Goal: Task Accomplishment & Management: Manage account settings

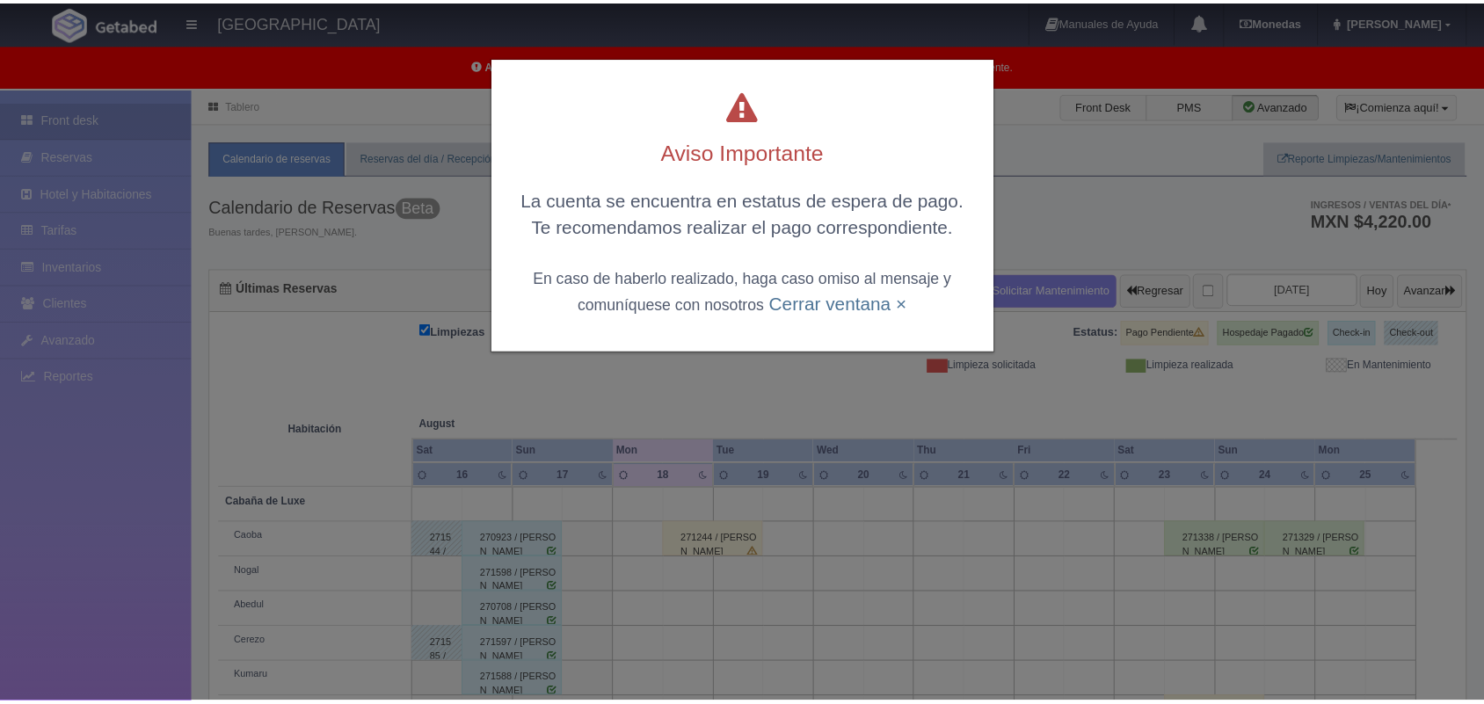
scroll to position [244, 0]
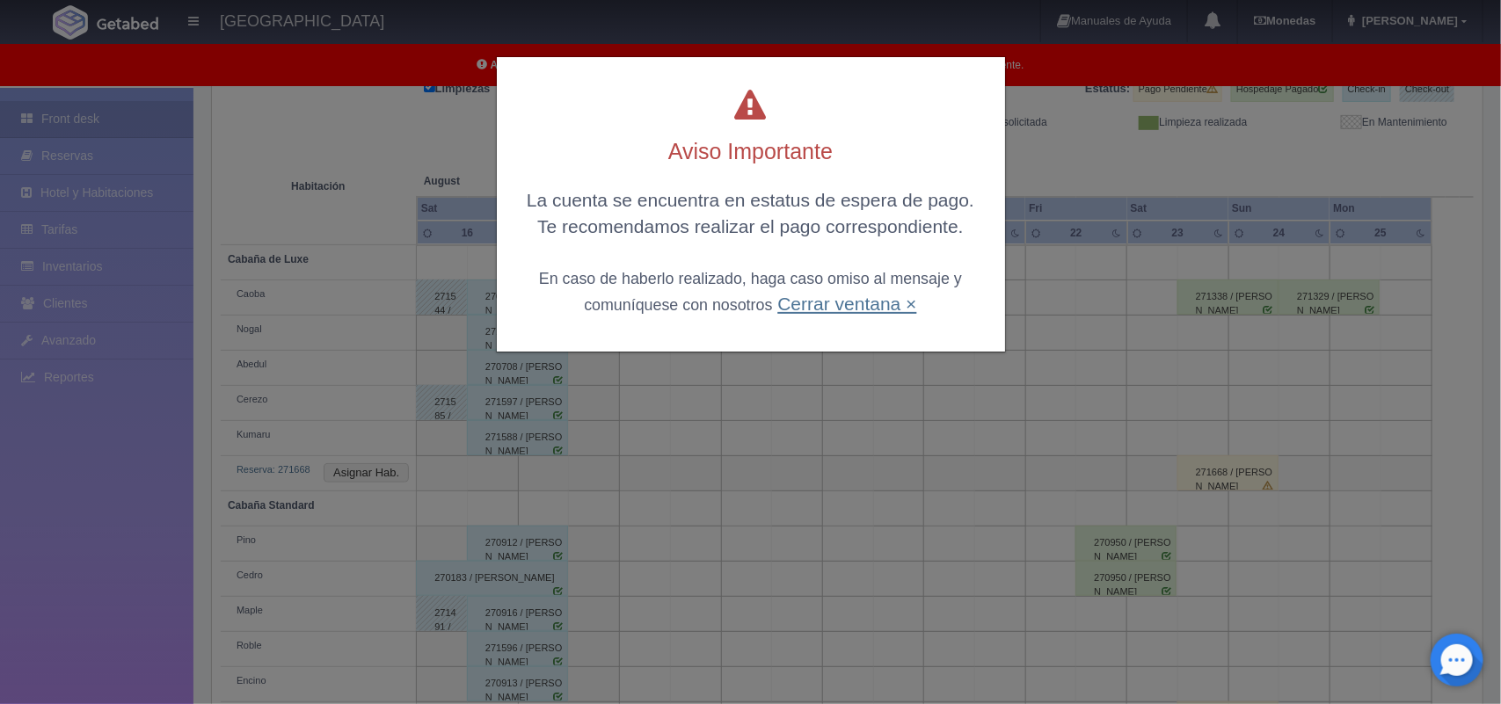
click at [794, 297] on link "Cerrar ventana ×" at bounding box center [846, 304] width 139 height 20
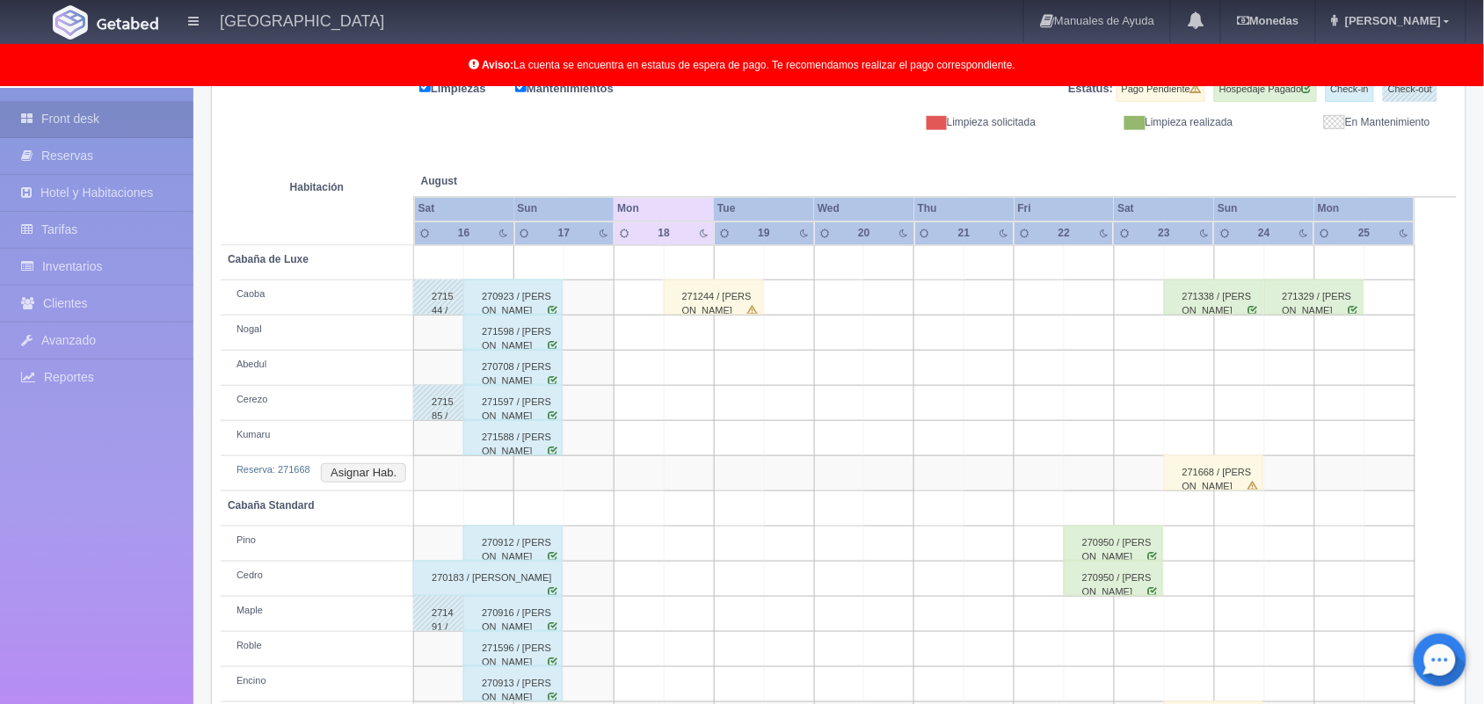
click at [739, 308] on div "271244 / [PERSON_NAME]" at bounding box center [713, 297] width 99 height 35
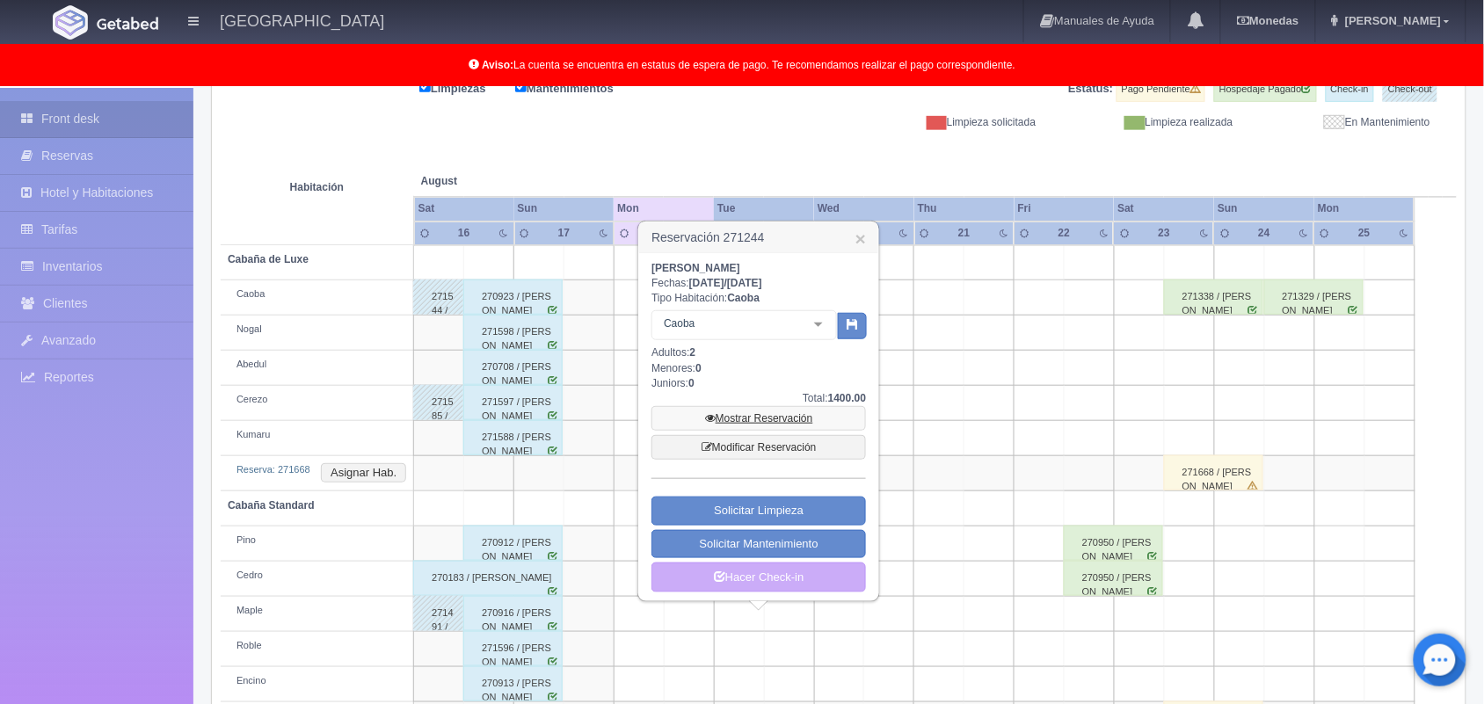
click at [745, 411] on link "Mostrar Reservación" at bounding box center [758, 418] width 215 height 25
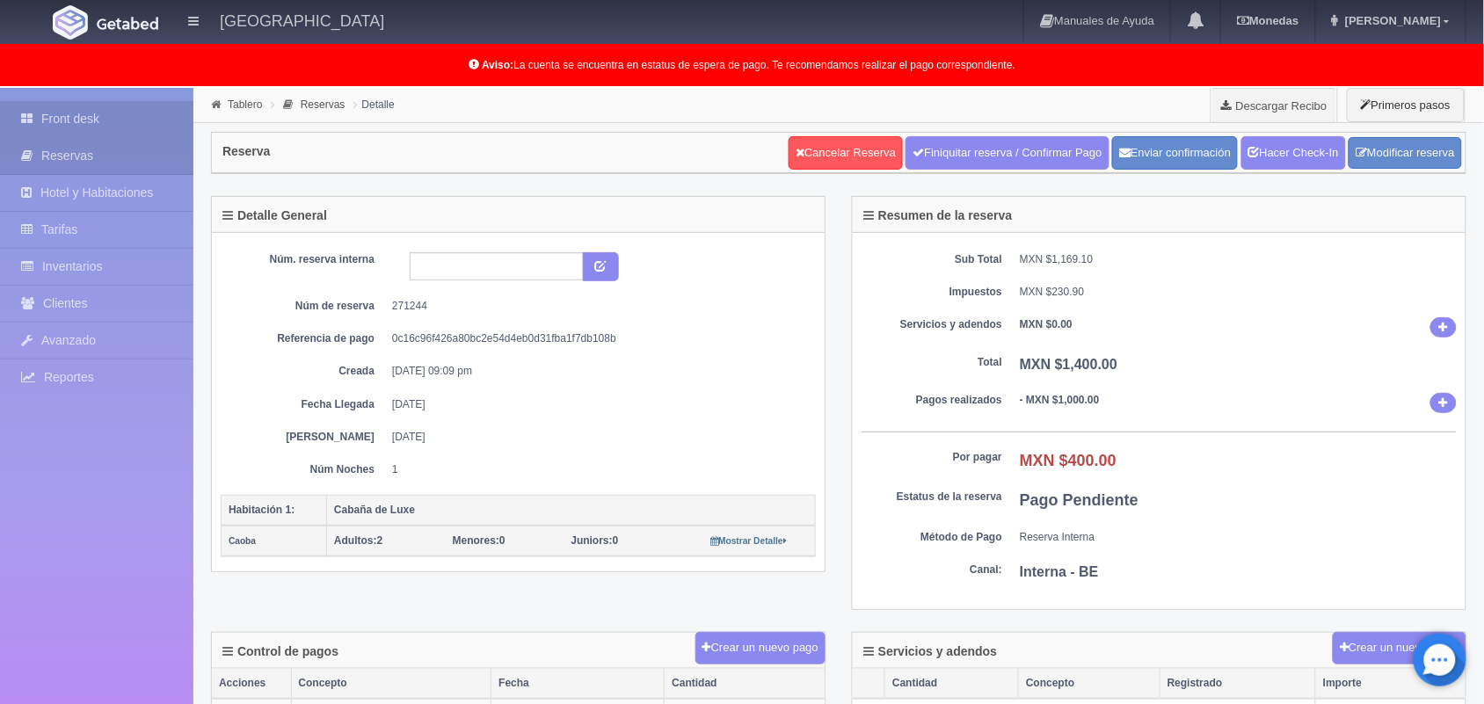
click at [80, 124] on link "Front desk" at bounding box center [96, 119] width 193 height 36
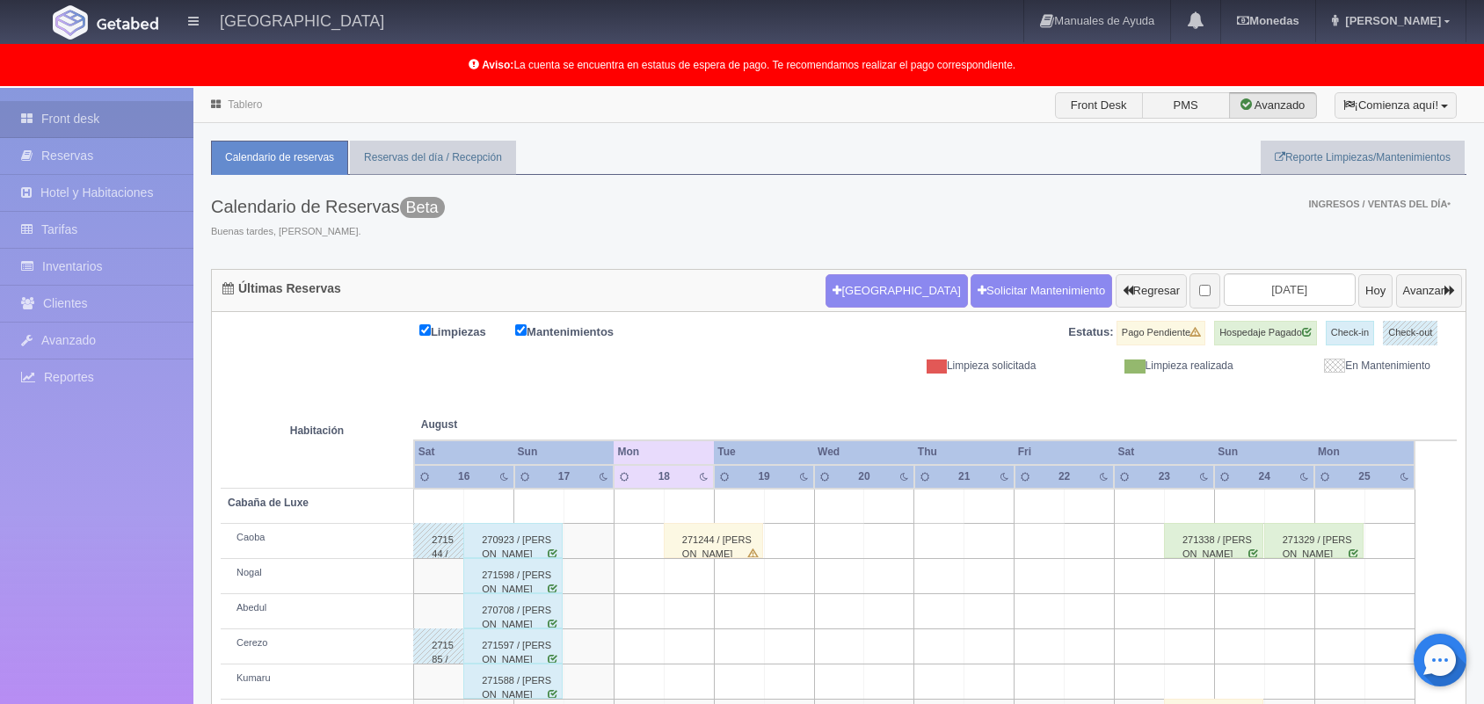
scroll to position [244, 0]
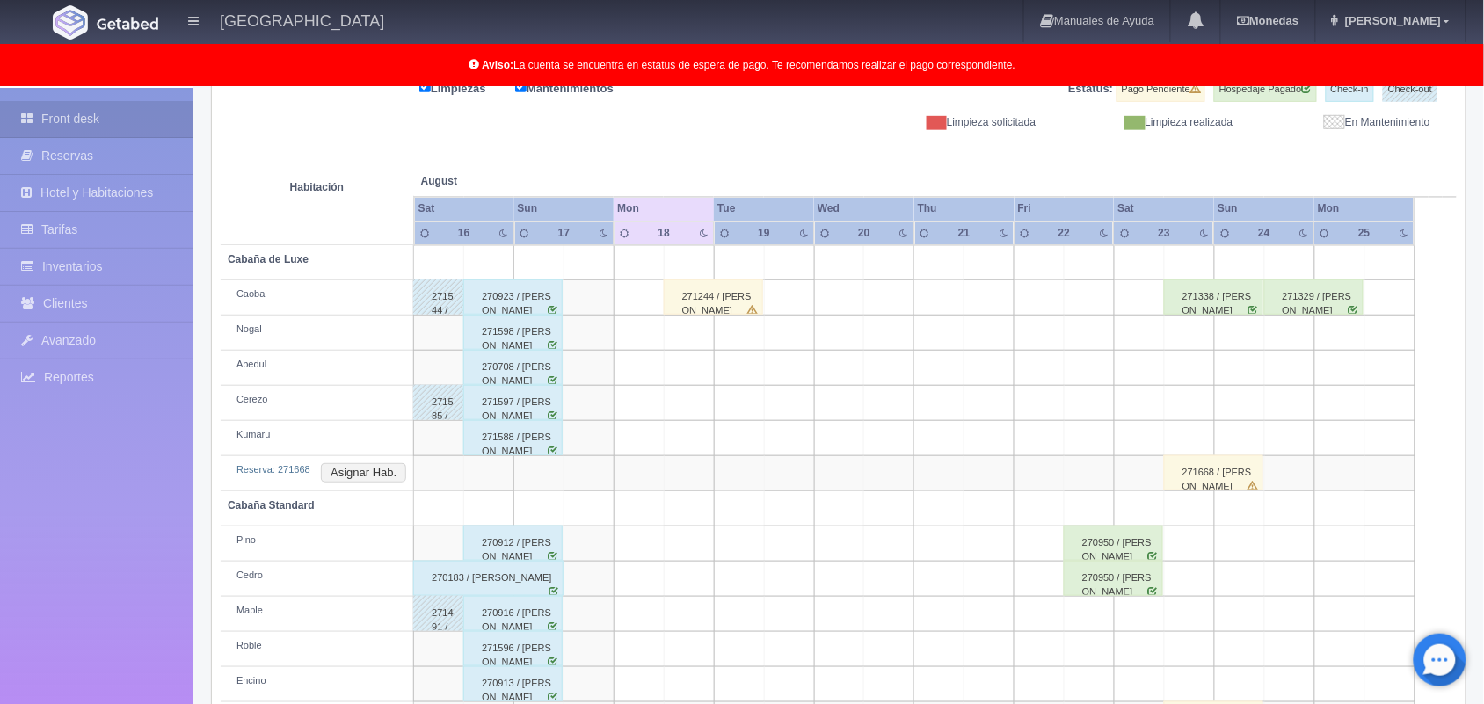
click at [1207, 476] on div "271668 / [PERSON_NAME]" at bounding box center [1213, 472] width 99 height 35
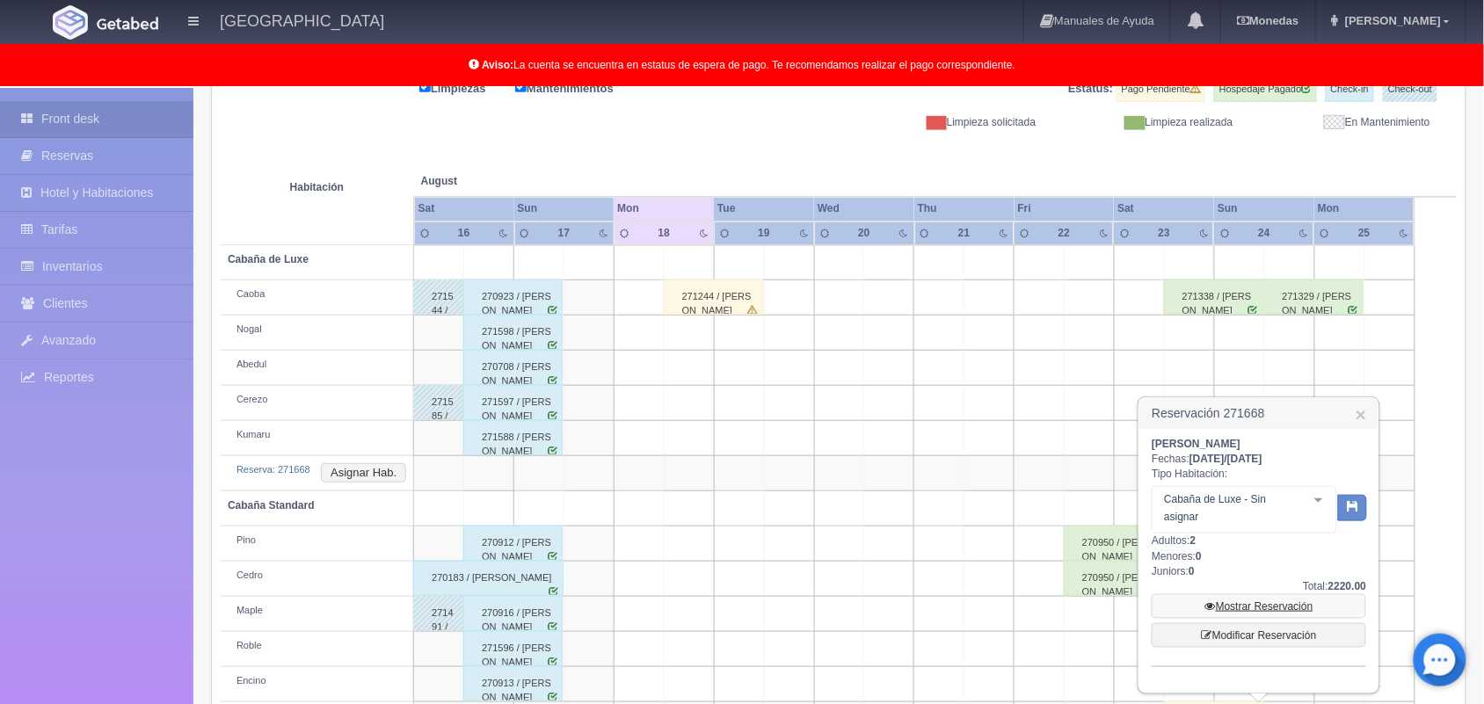
click at [1235, 598] on link "Mostrar Reservación" at bounding box center [1259, 606] width 215 height 25
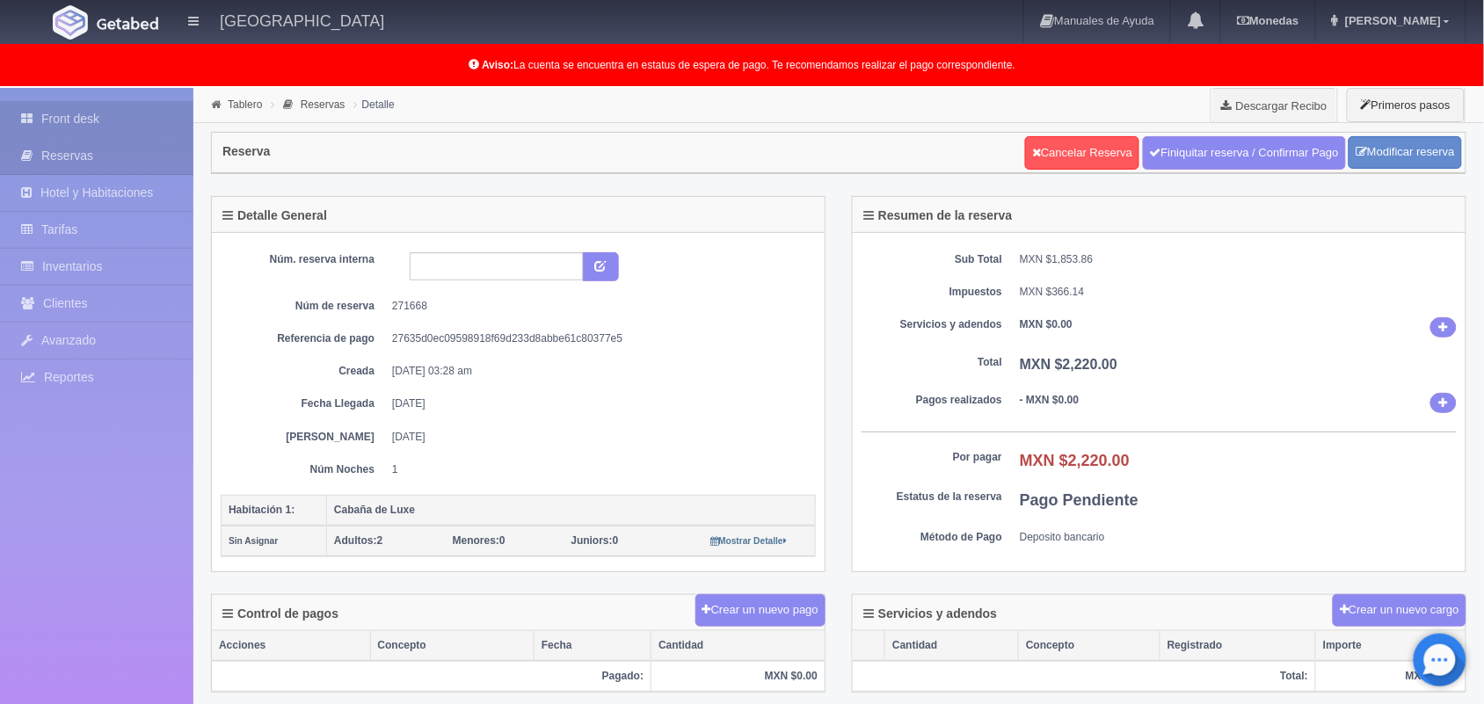
click at [133, 112] on link "Front desk" at bounding box center [96, 119] width 193 height 36
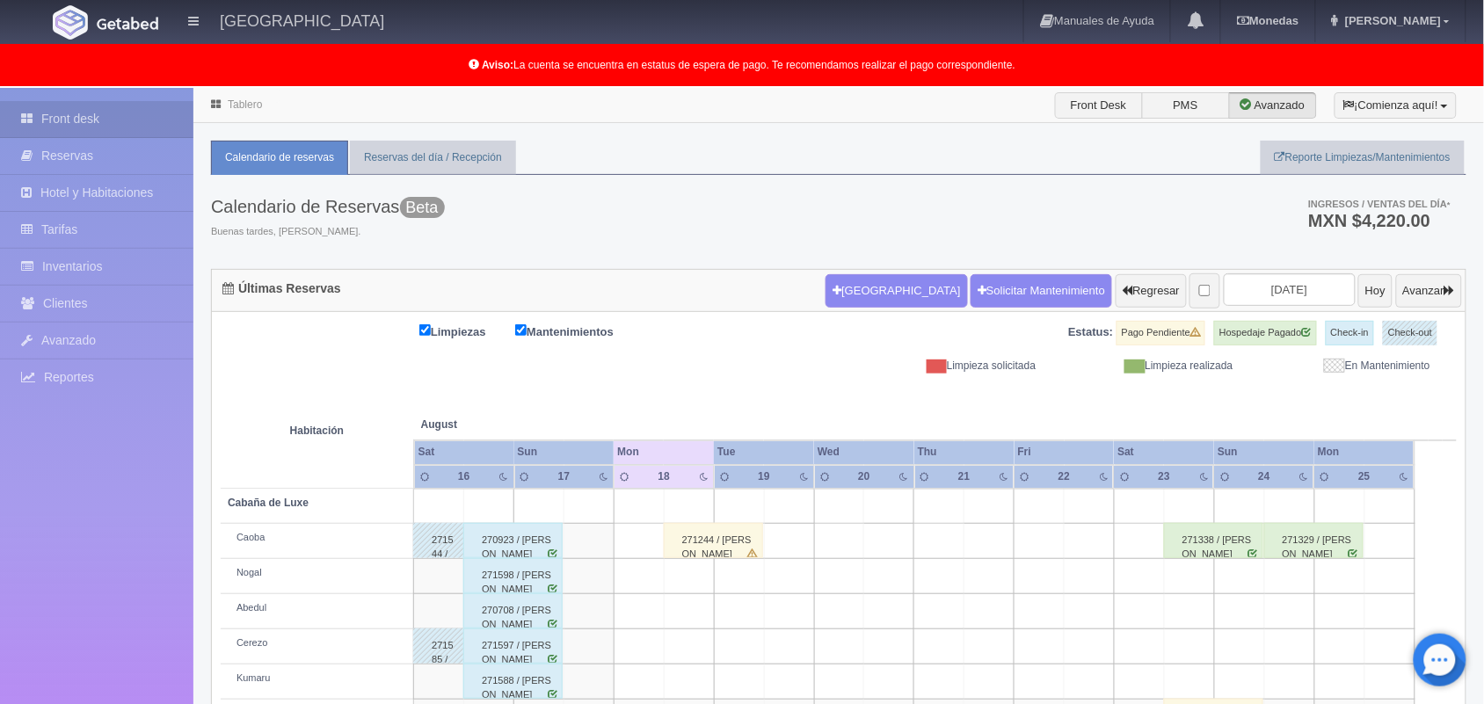
scroll to position [315, 0]
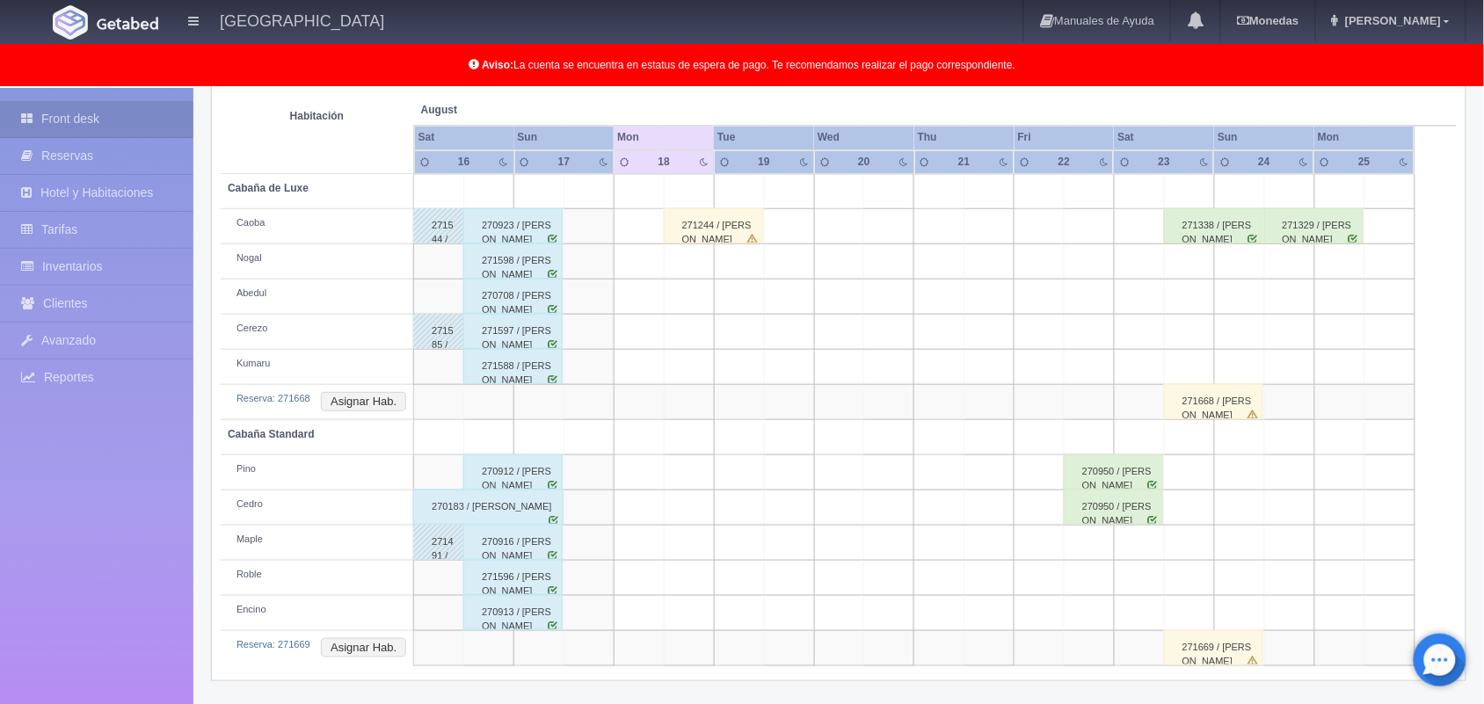
click at [1207, 655] on div "271669 / [PERSON_NAME]" at bounding box center [1213, 647] width 99 height 35
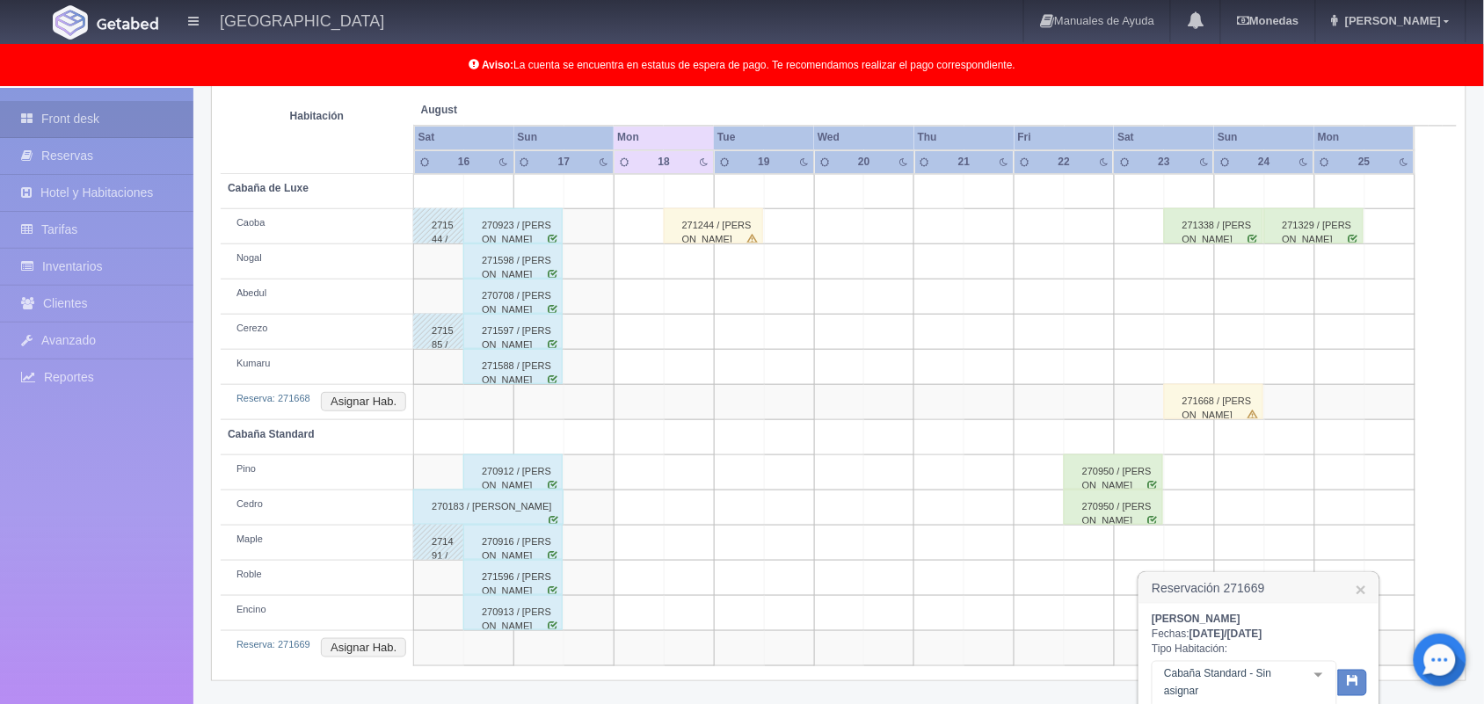
scroll to position [490, 0]
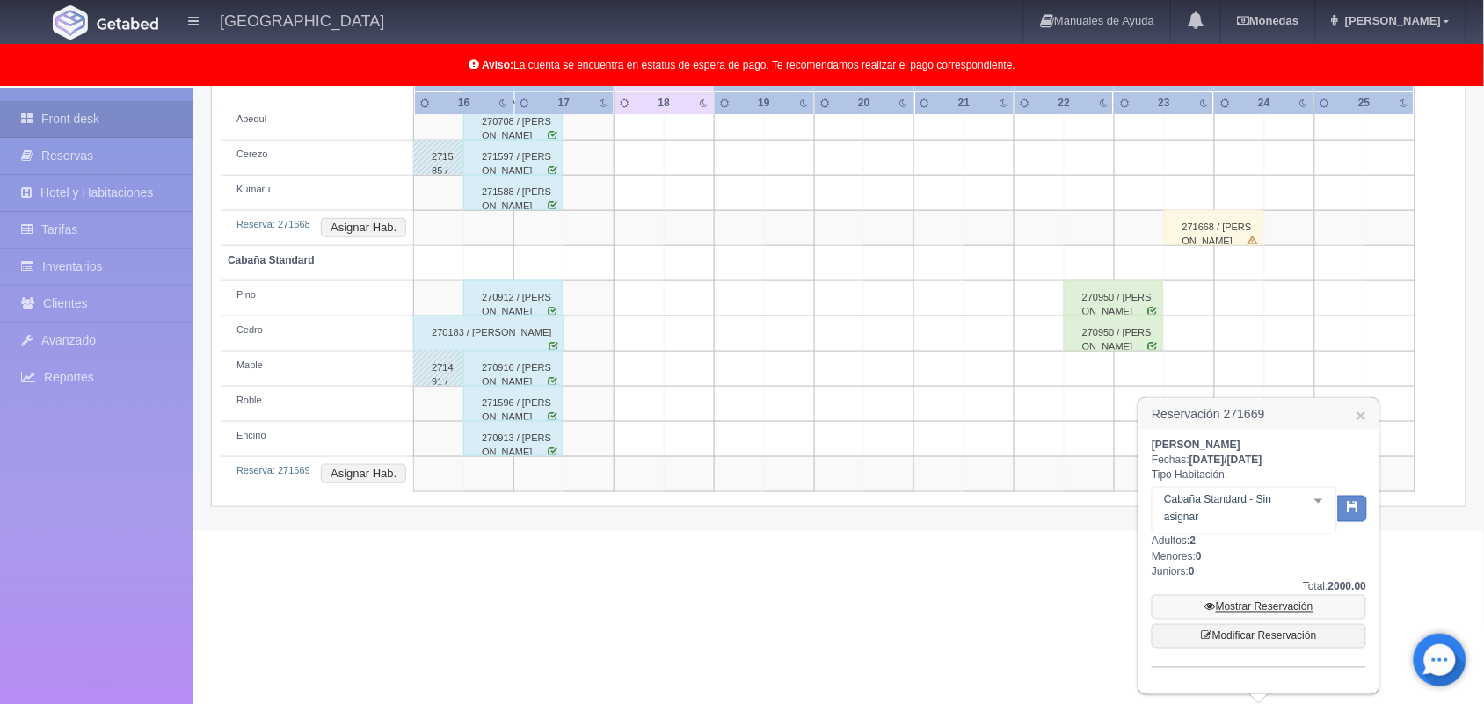
click at [1247, 614] on link "Mostrar Reservación" at bounding box center [1259, 607] width 215 height 25
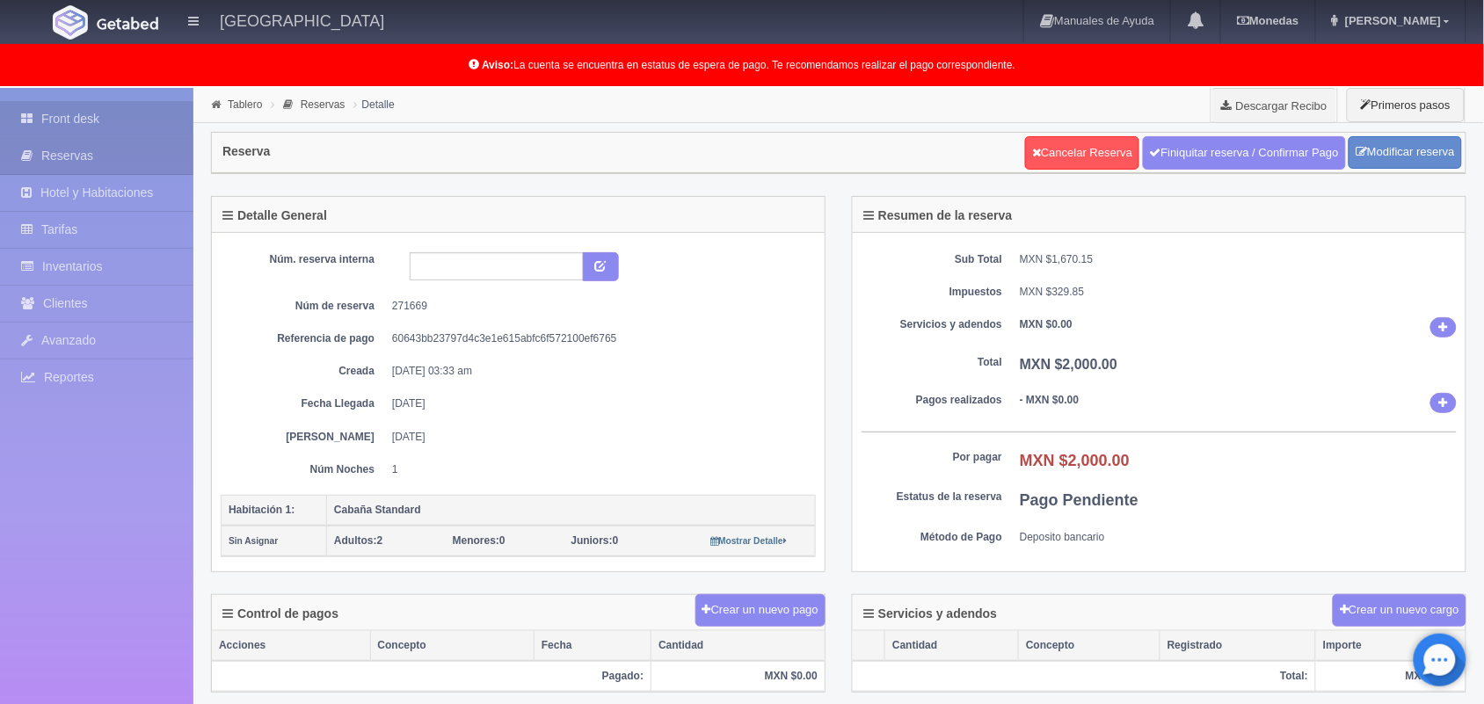
click at [152, 130] on link "Front desk" at bounding box center [96, 119] width 193 height 36
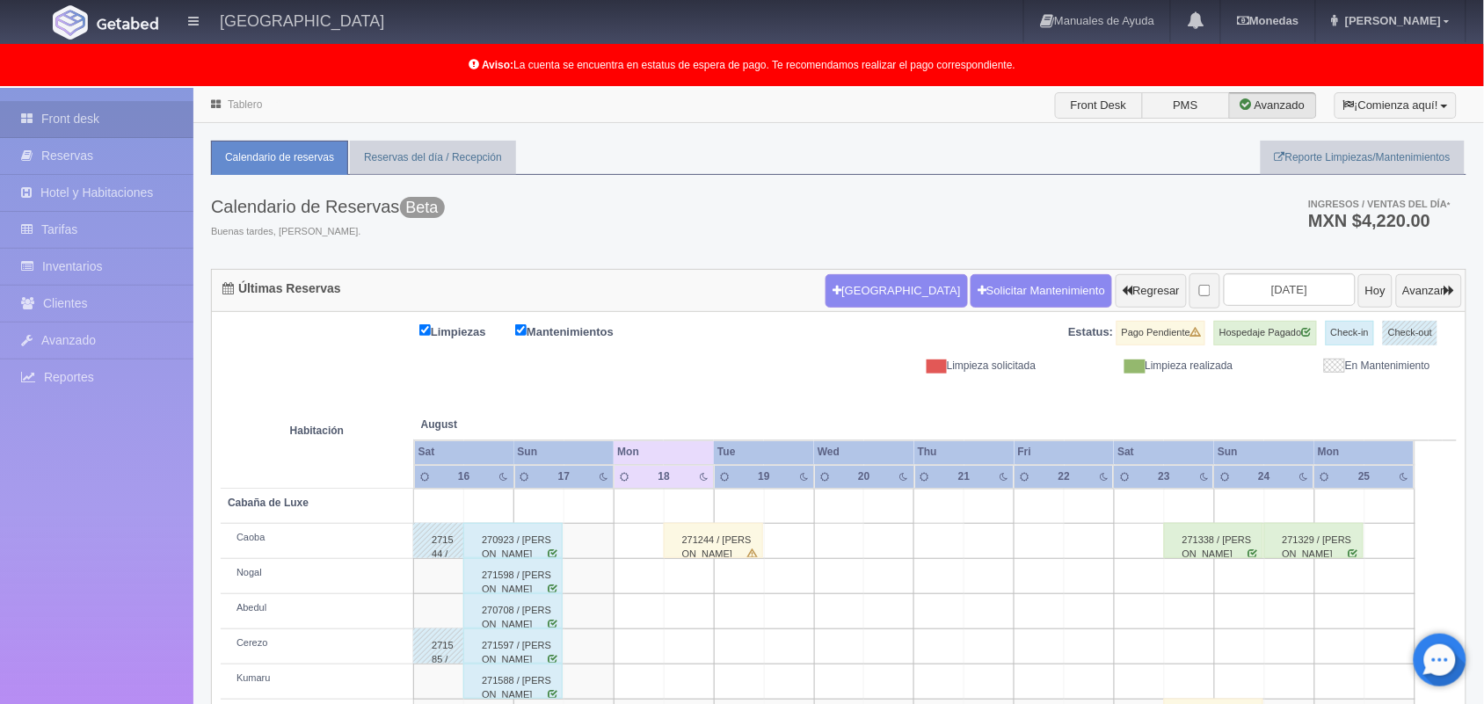
scroll to position [315, 0]
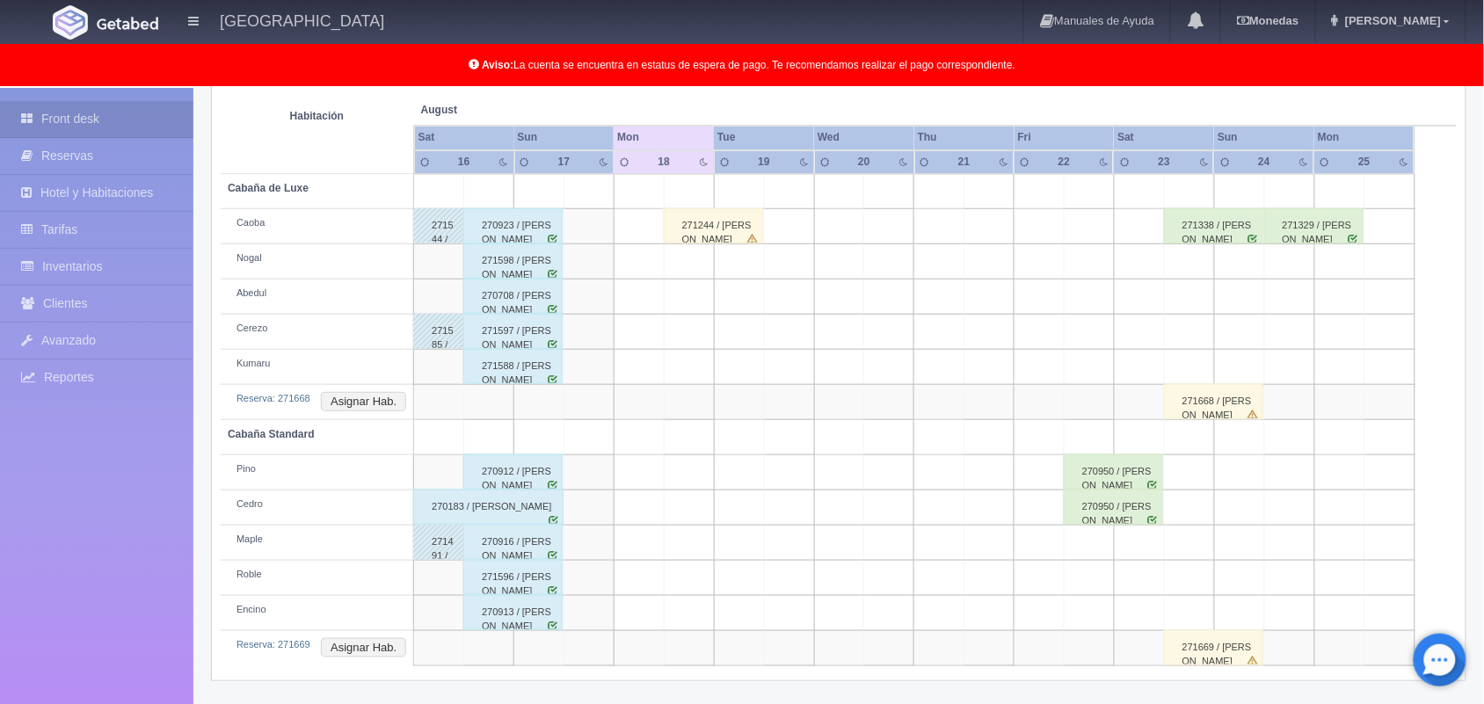
click at [586, 328] on td at bounding box center [589, 332] width 50 height 35
click at [620, 324] on td at bounding box center [639, 332] width 50 height 35
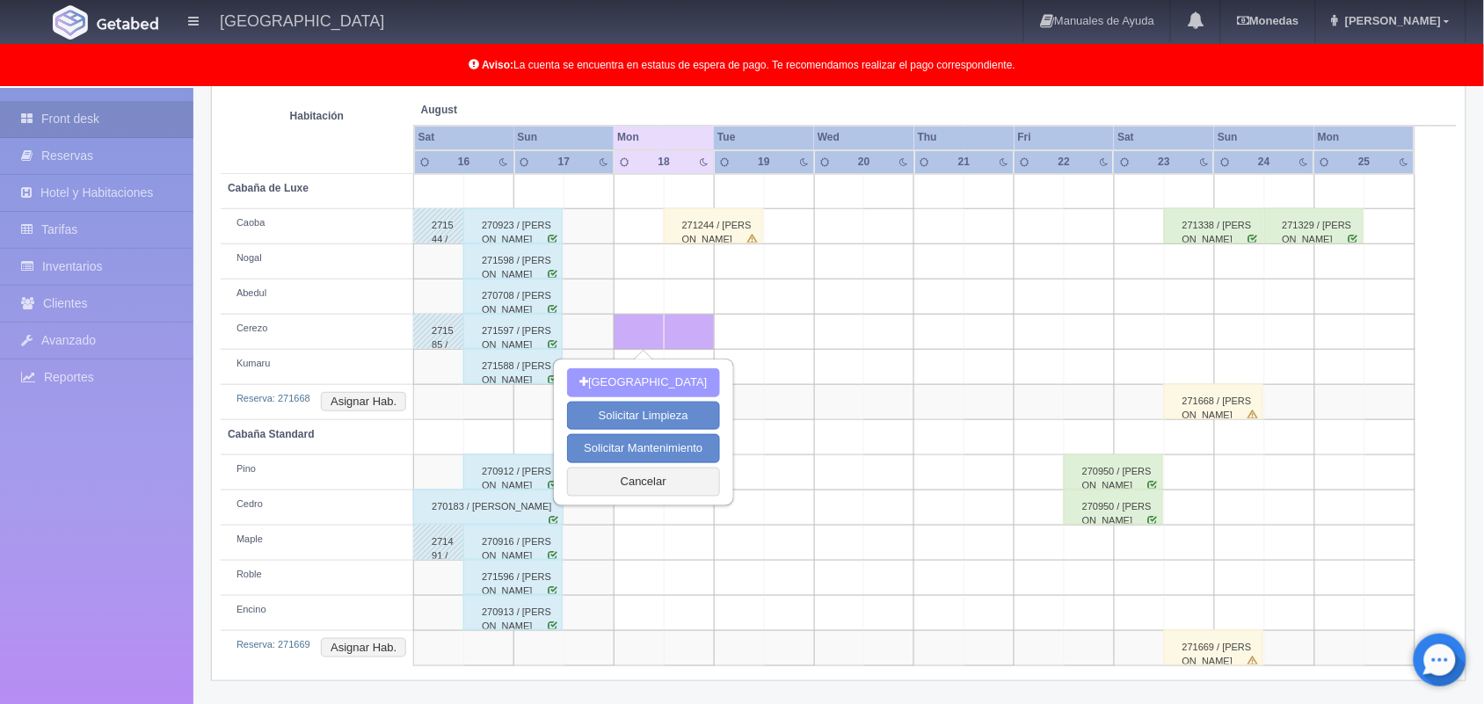
click at [634, 381] on button "[GEOGRAPHIC_DATA]" at bounding box center [643, 382] width 152 height 29
type input "18-08-2025"
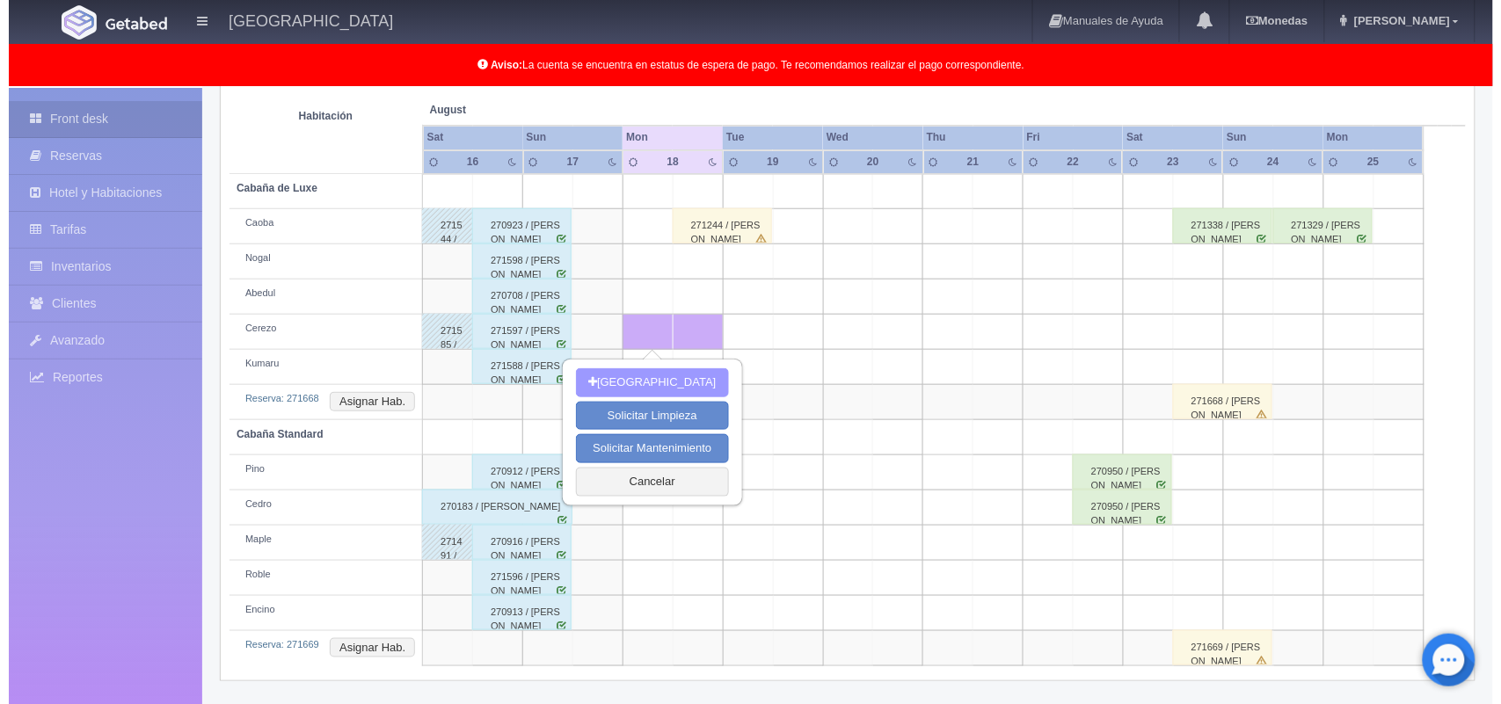
scroll to position [314, 0]
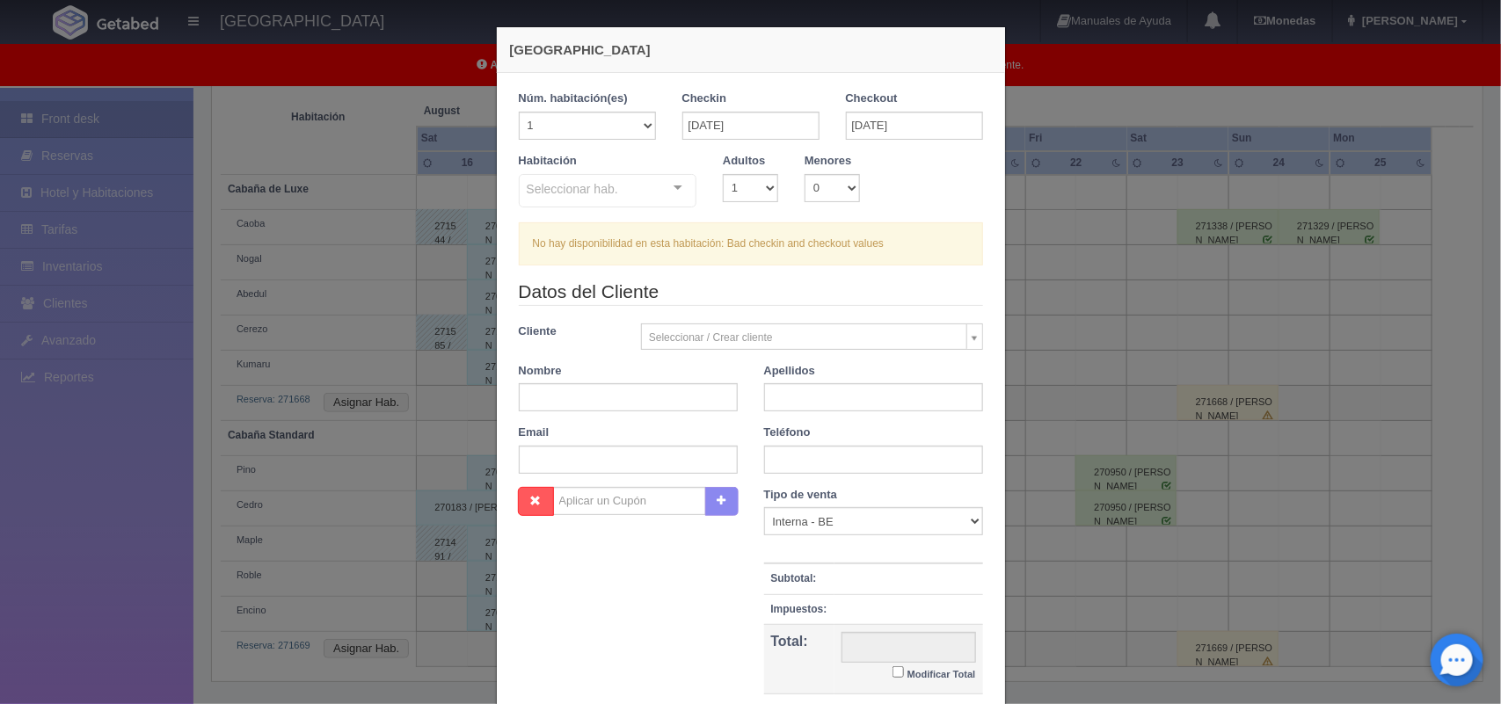
click at [673, 192] on div at bounding box center [677, 188] width 35 height 26
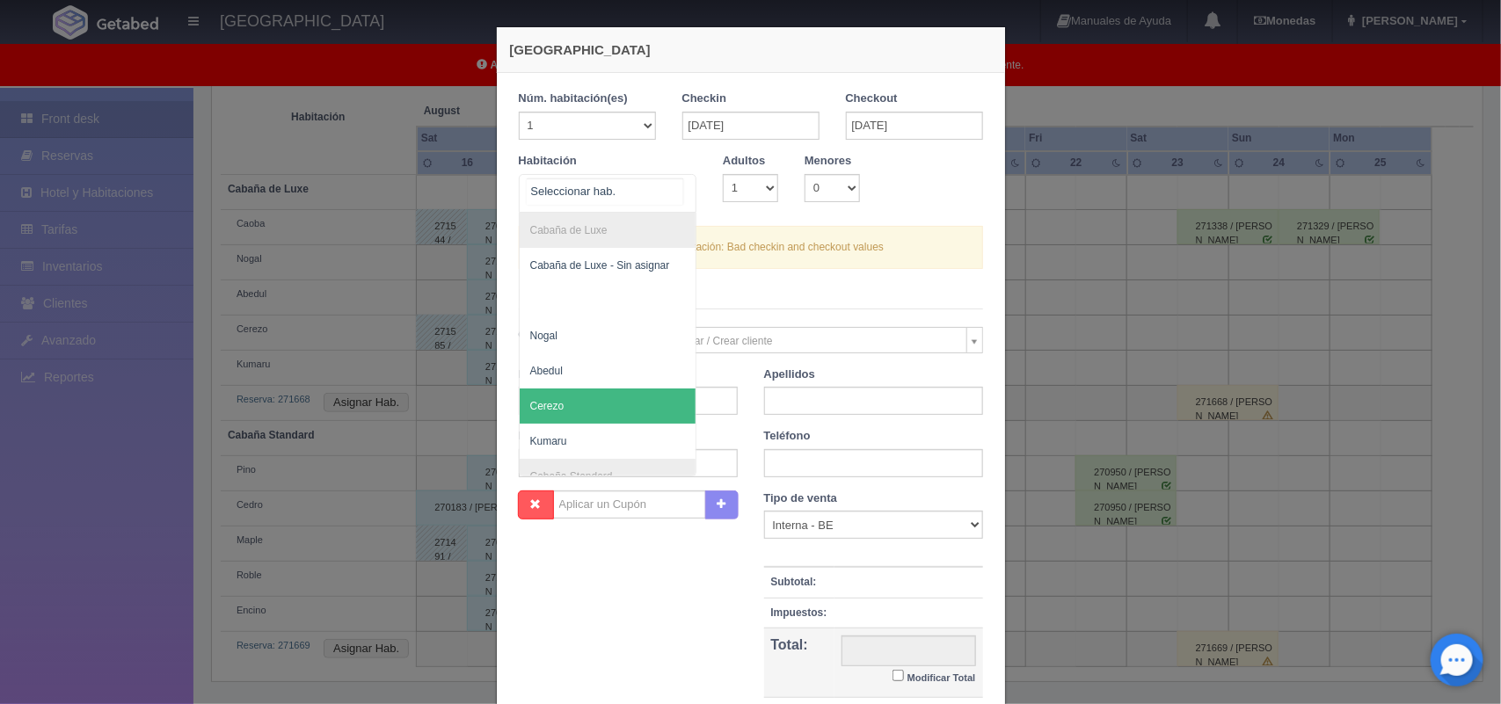
click at [596, 403] on span "Cerezo" at bounding box center [608, 406] width 177 height 35
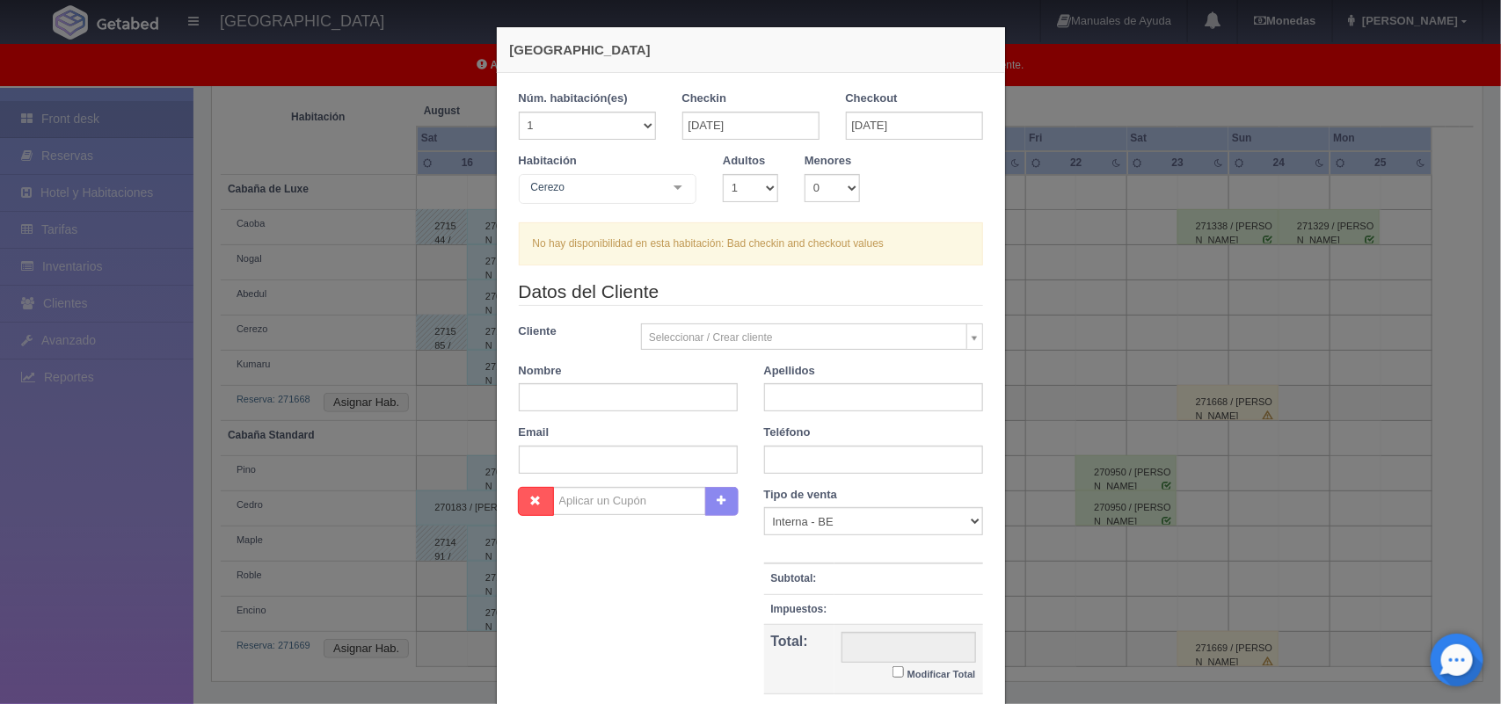
checkbox input "false"
drag, startPoint x: 752, startPoint y: 190, endPoint x: 737, endPoint y: 247, distance: 59.1
click at [737, 247] on div "1 Núm. habitación(es) 1 2 3 4 5 6 7 8 9 10 11 12 13 14 15 16 17 18 19 20 Checki…" at bounding box center [751, 178] width 464 height 174
select select "2"
click at [723, 174] on select "1 2 3 4 5 6 7 8 9 10" at bounding box center [750, 188] width 55 height 28
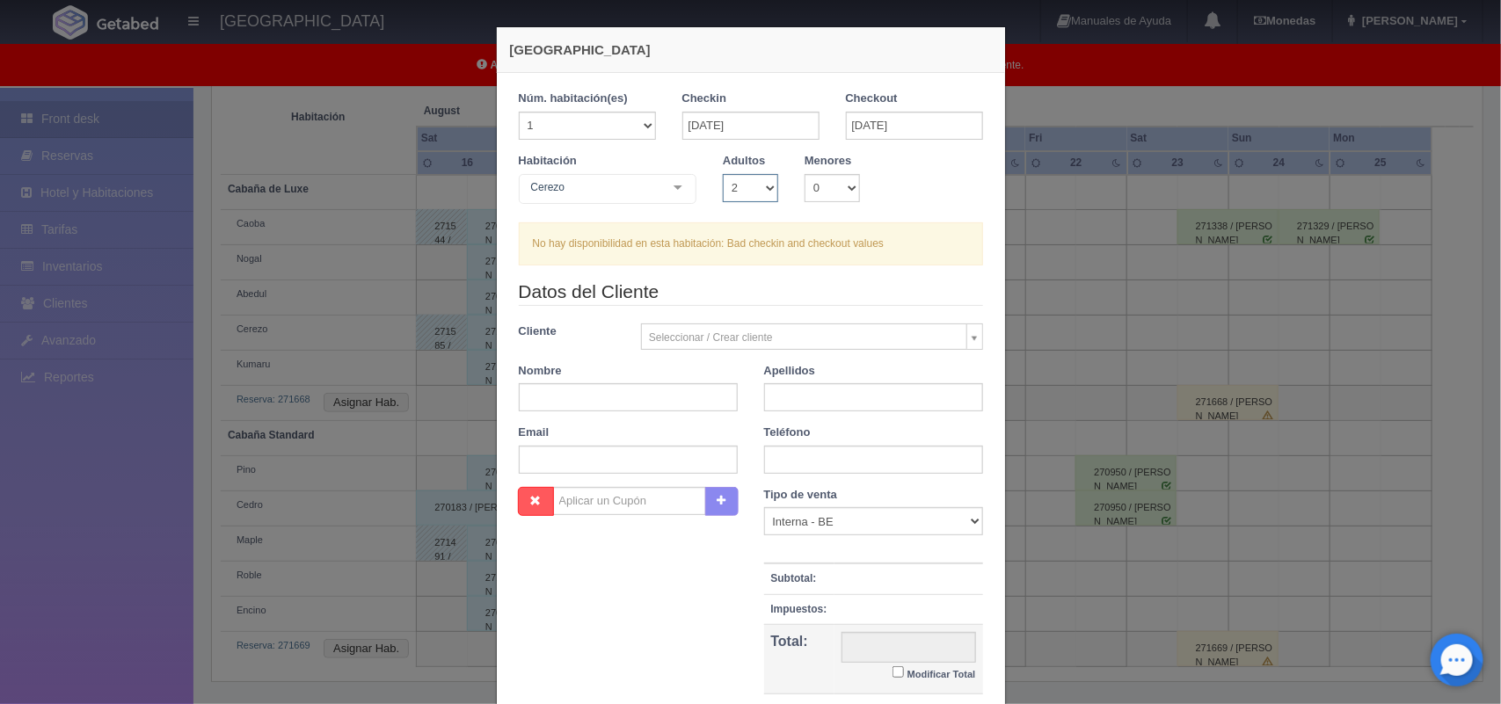
checkbox input "false"
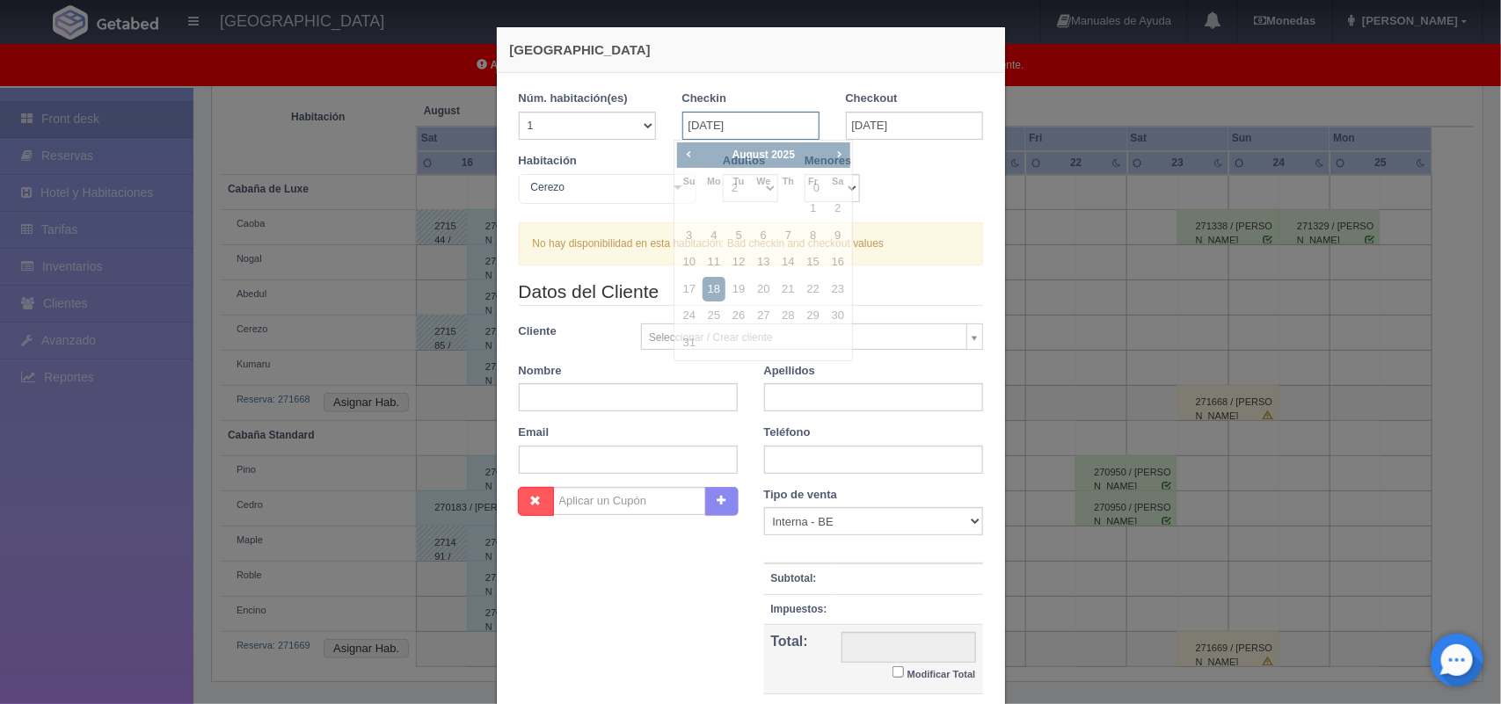
click at [754, 133] on input "18-08-2025" at bounding box center [750, 126] width 137 height 28
click at [691, 284] on link "17" at bounding box center [689, 289] width 23 height 25
type input "17-08-2025"
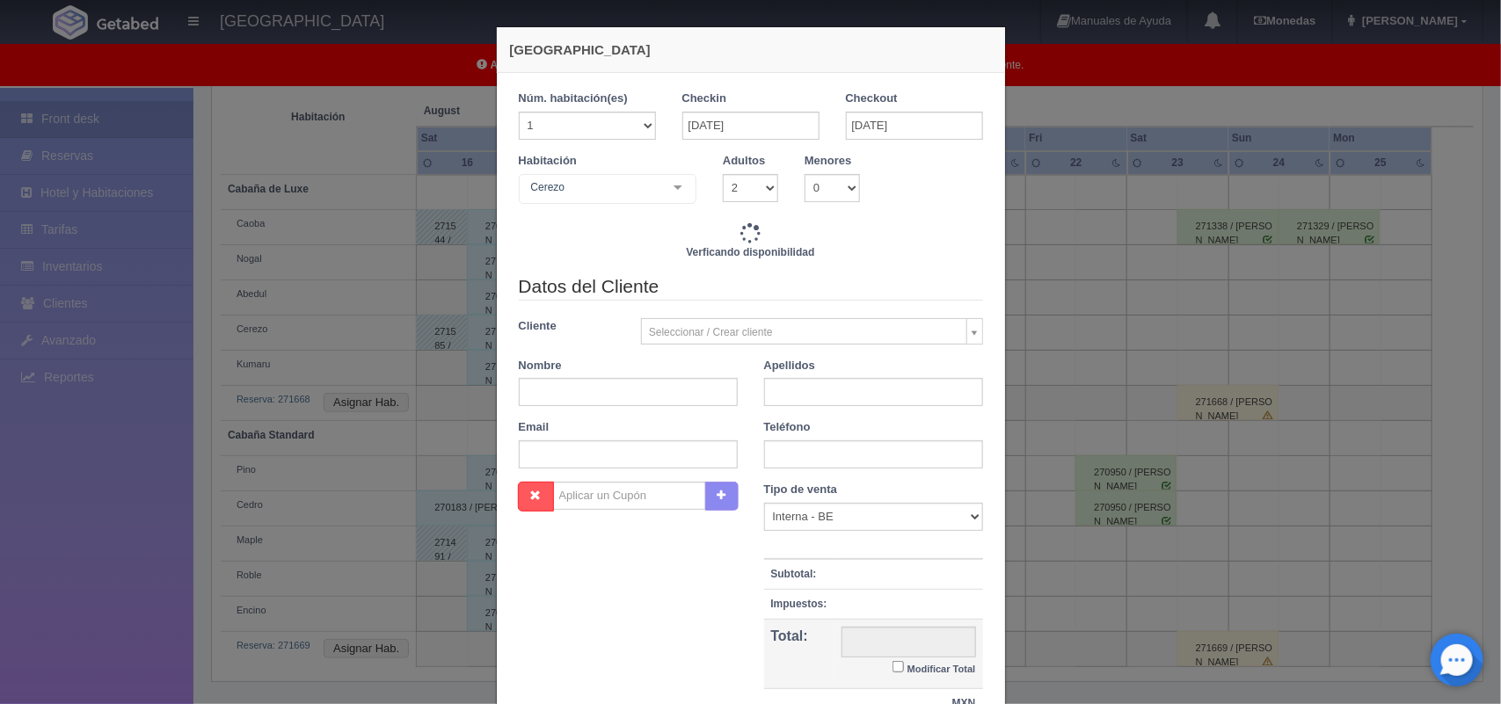
checkbox input "false"
type input "1800.00"
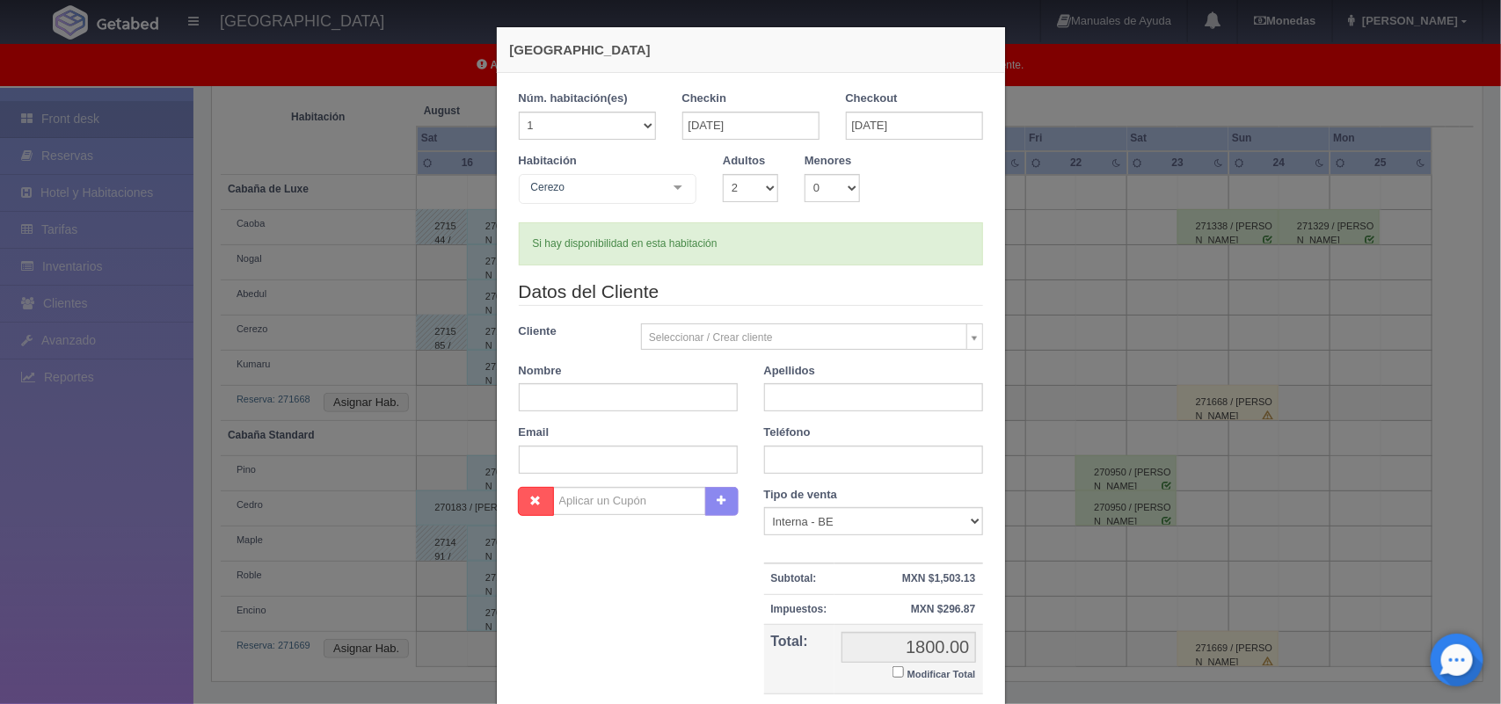
checkbox input "false"
click at [636, 404] on input "text" at bounding box center [628, 397] width 219 height 28
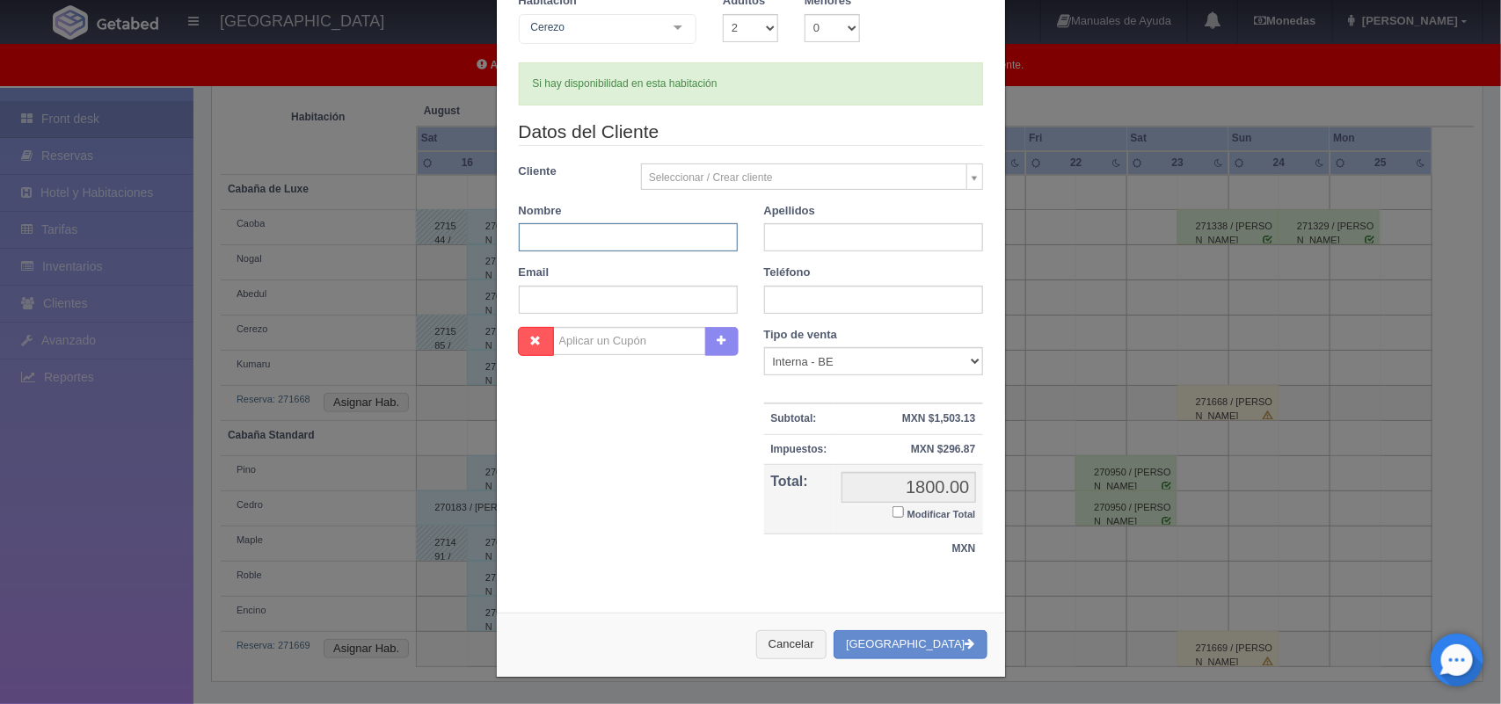
click at [649, 248] on input "text" at bounding box center [628, 237] width 219 height 28
click at [570, 556] on div "Nombre Cupón : Descuentos : Tipo de venta Correo Electronico Interna - BE Llama…" at bounding box center [750, 455] width 491 height 256
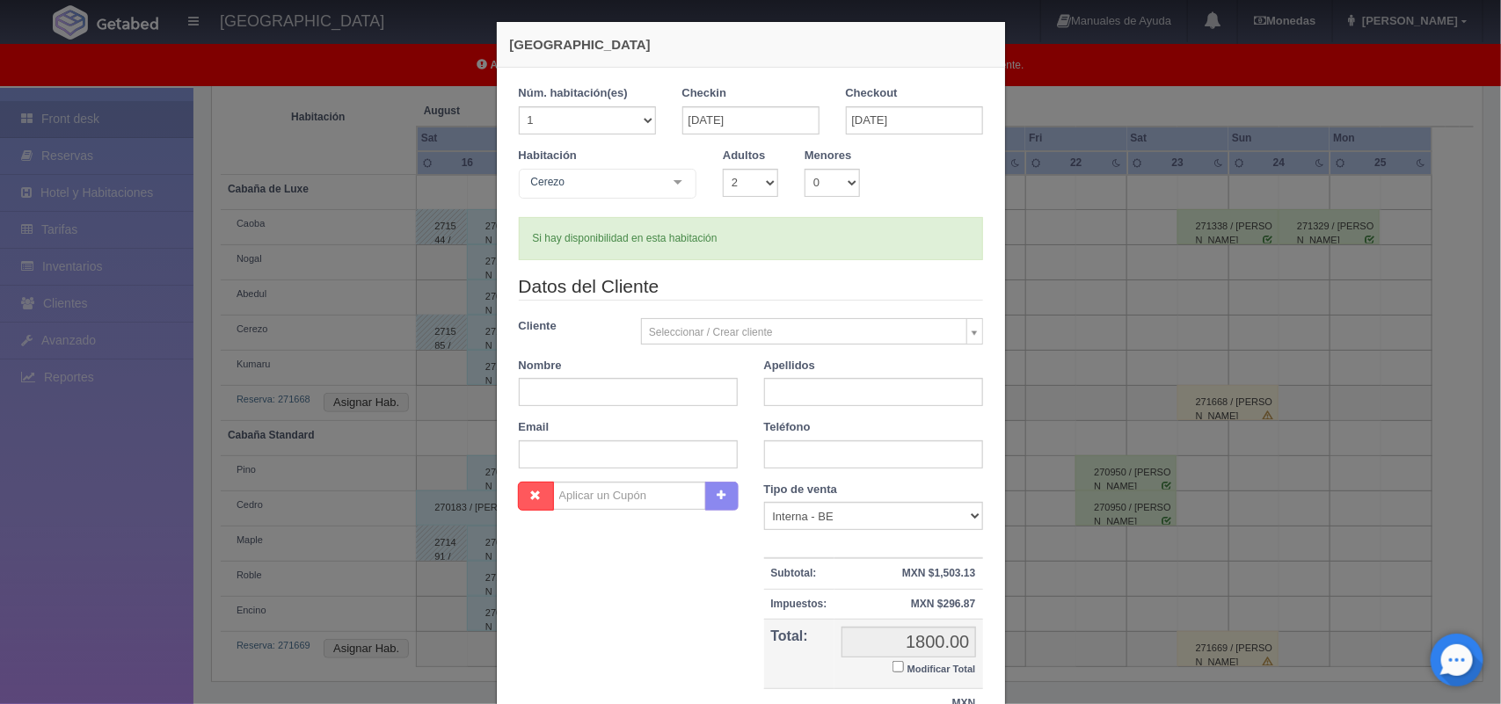
scroll to position [0, 0]
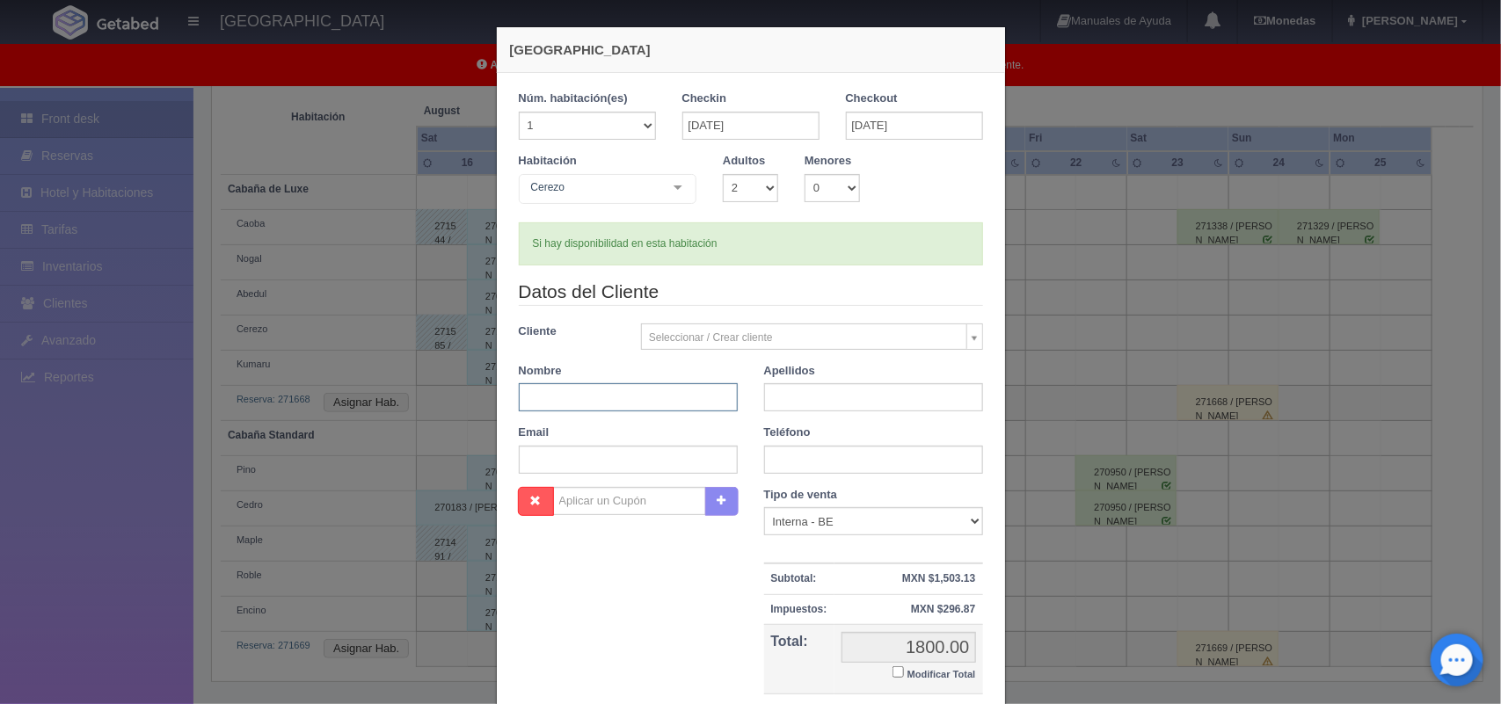
click at [589, 391] on input "text" at bounding box center [628, 397] width 219 height 28
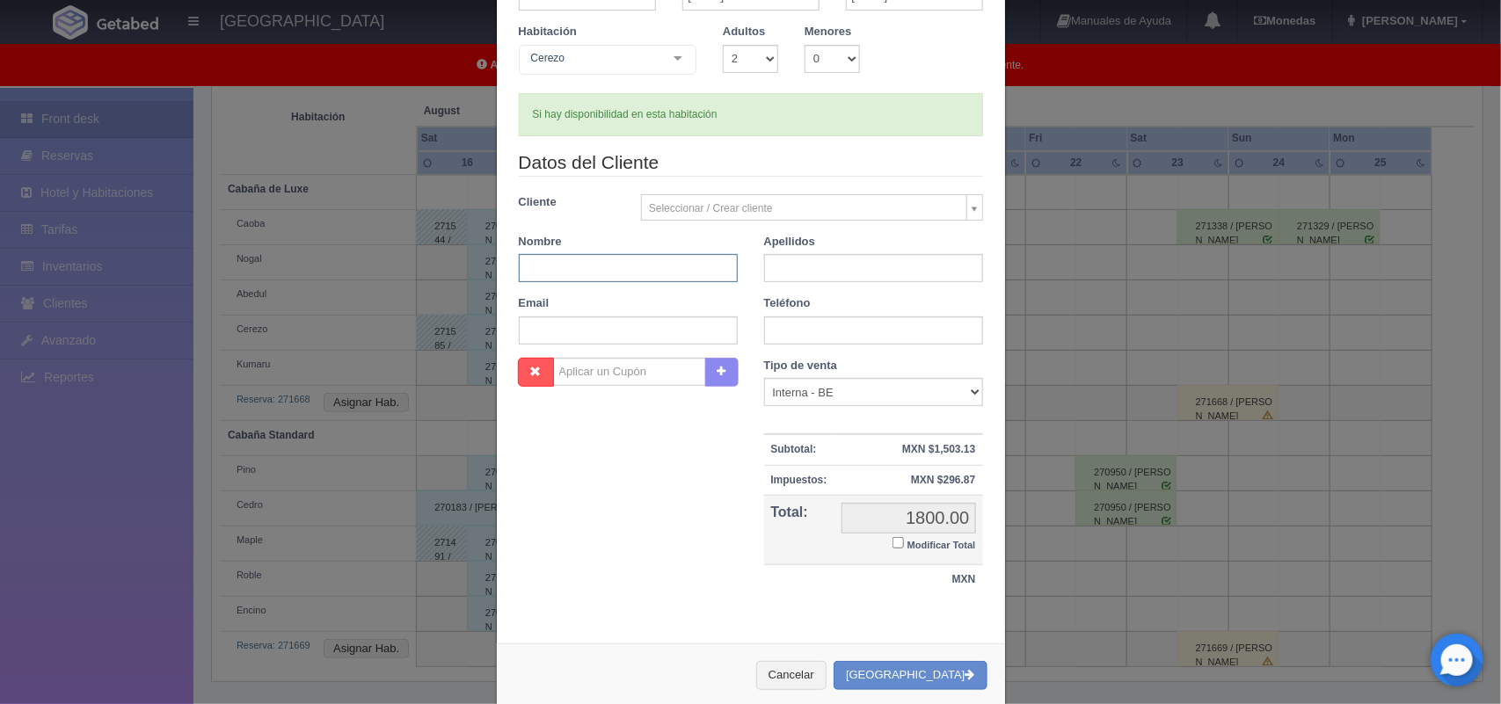
scroll to position [130, 0]
click at [905, 680] on button "[GEOGRAPHIC_DATA]" at bounding box center [909, 674] width 153 height 29
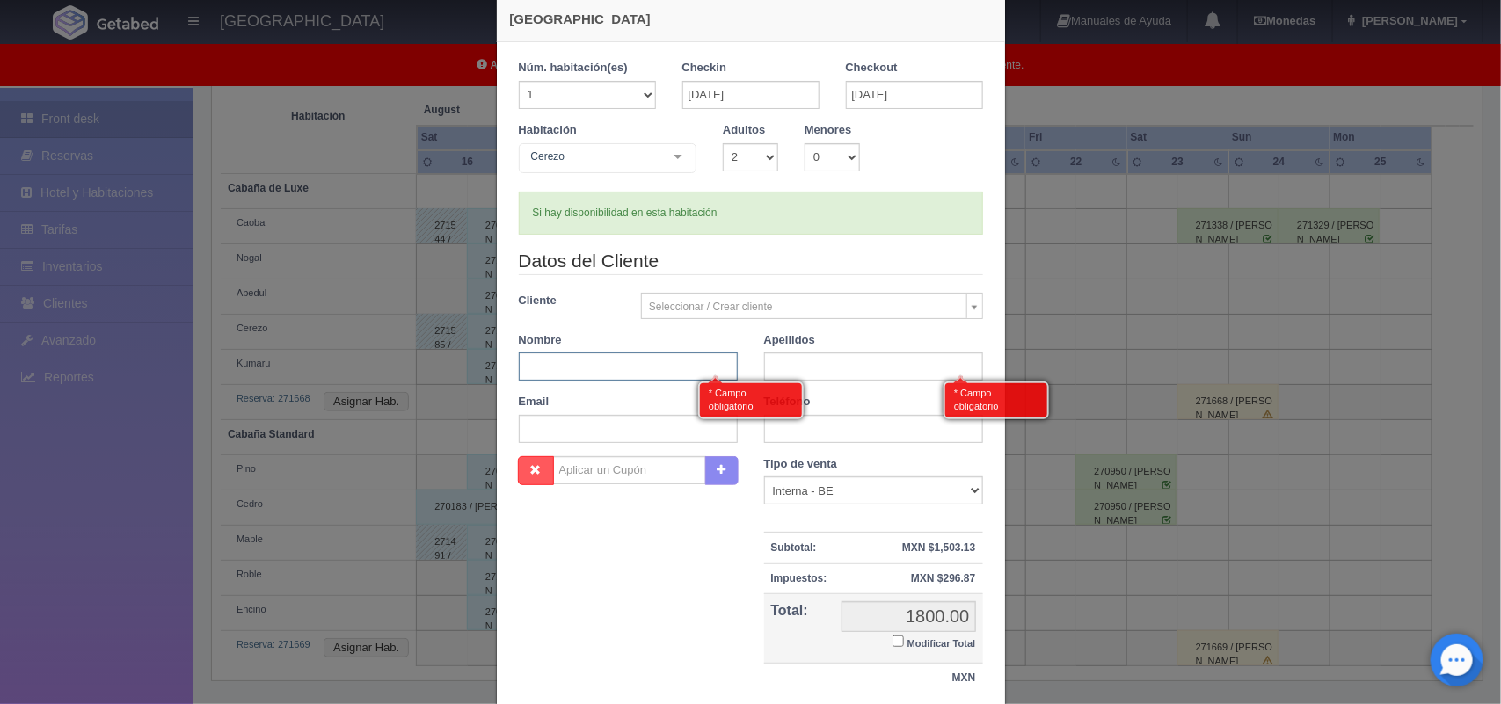
scroll to position [0, 0]
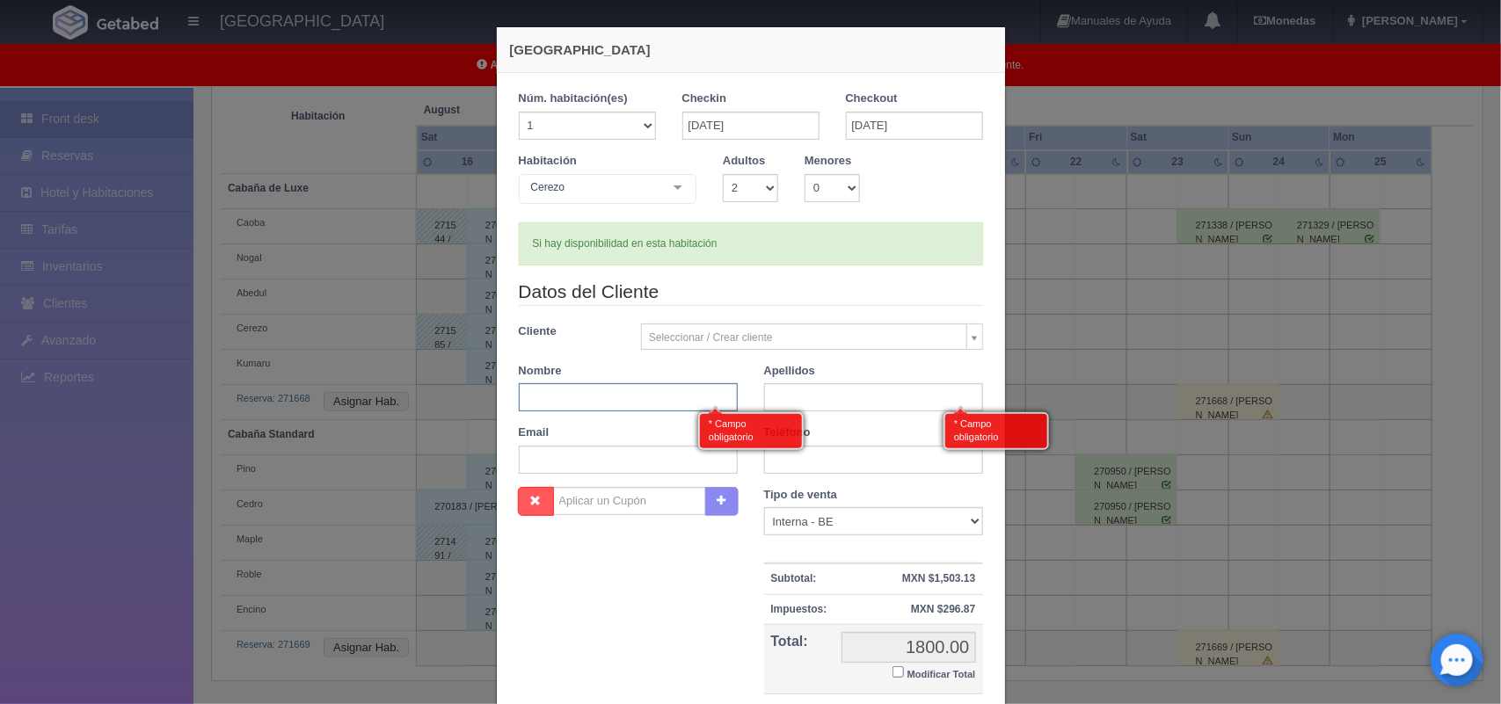
click at [600, 396] on input "text" at bounding box center [628, 397] width 219 height 28
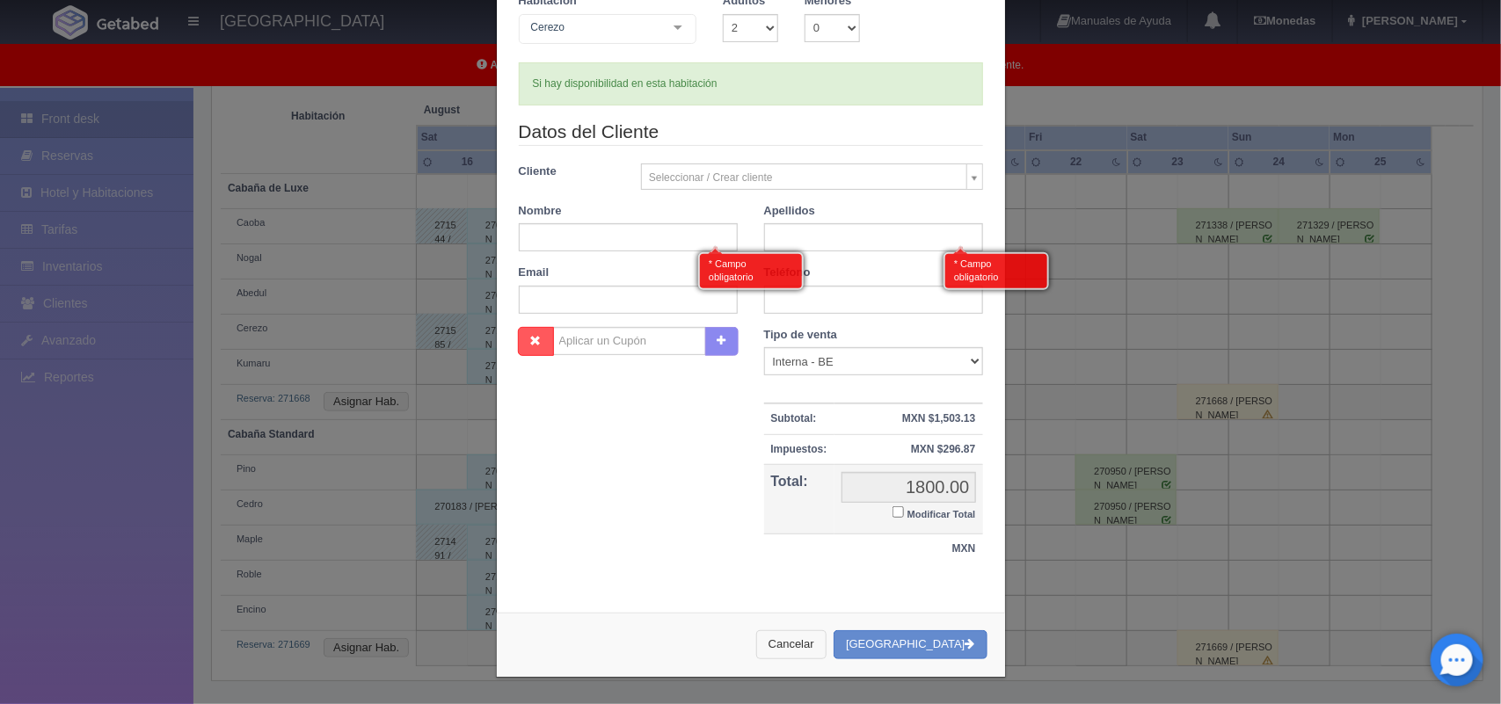
click at [814, 646] on button "Cancelar" at bounding box center [791, 644] width 70 height 29
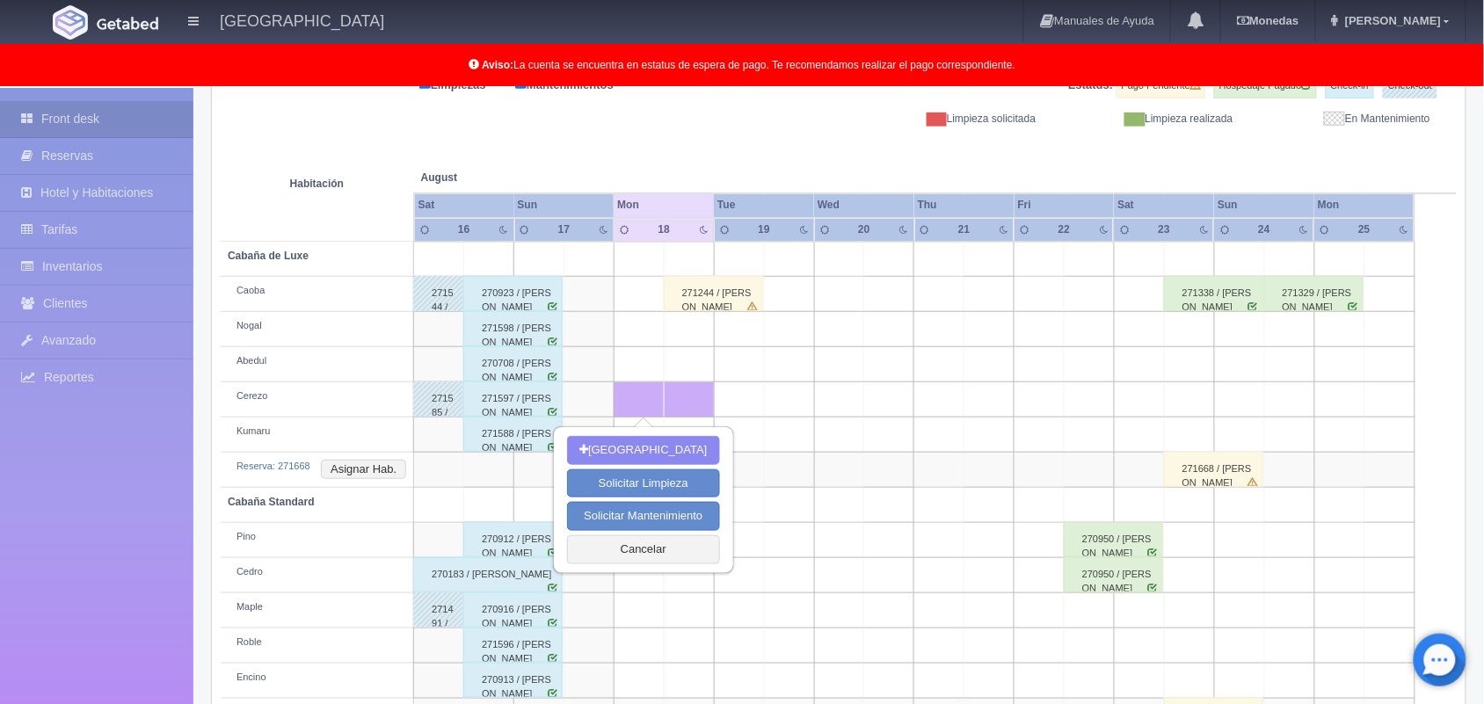
scroll to position [315, 0]
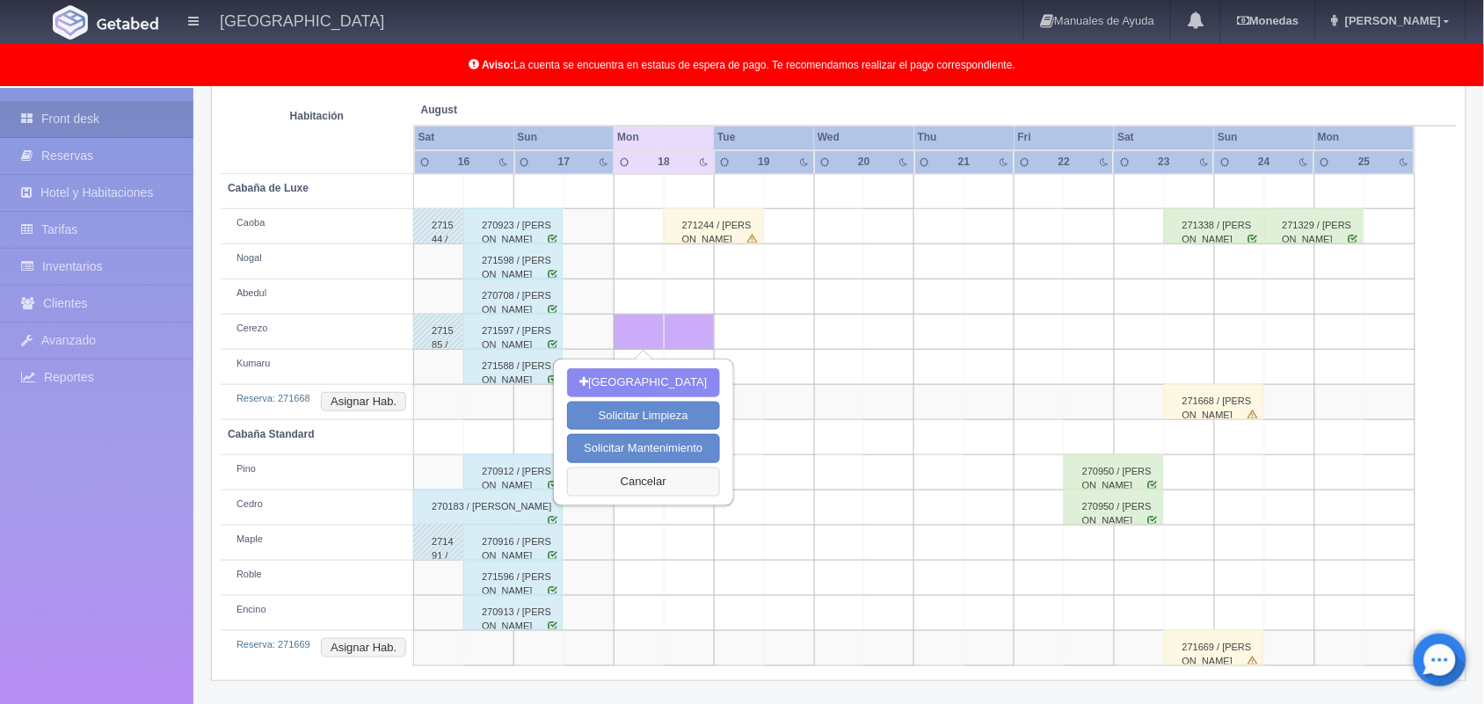
click at [687, 488] on button "Cancelar" at bounding box center [643, 482] width 152 height 29
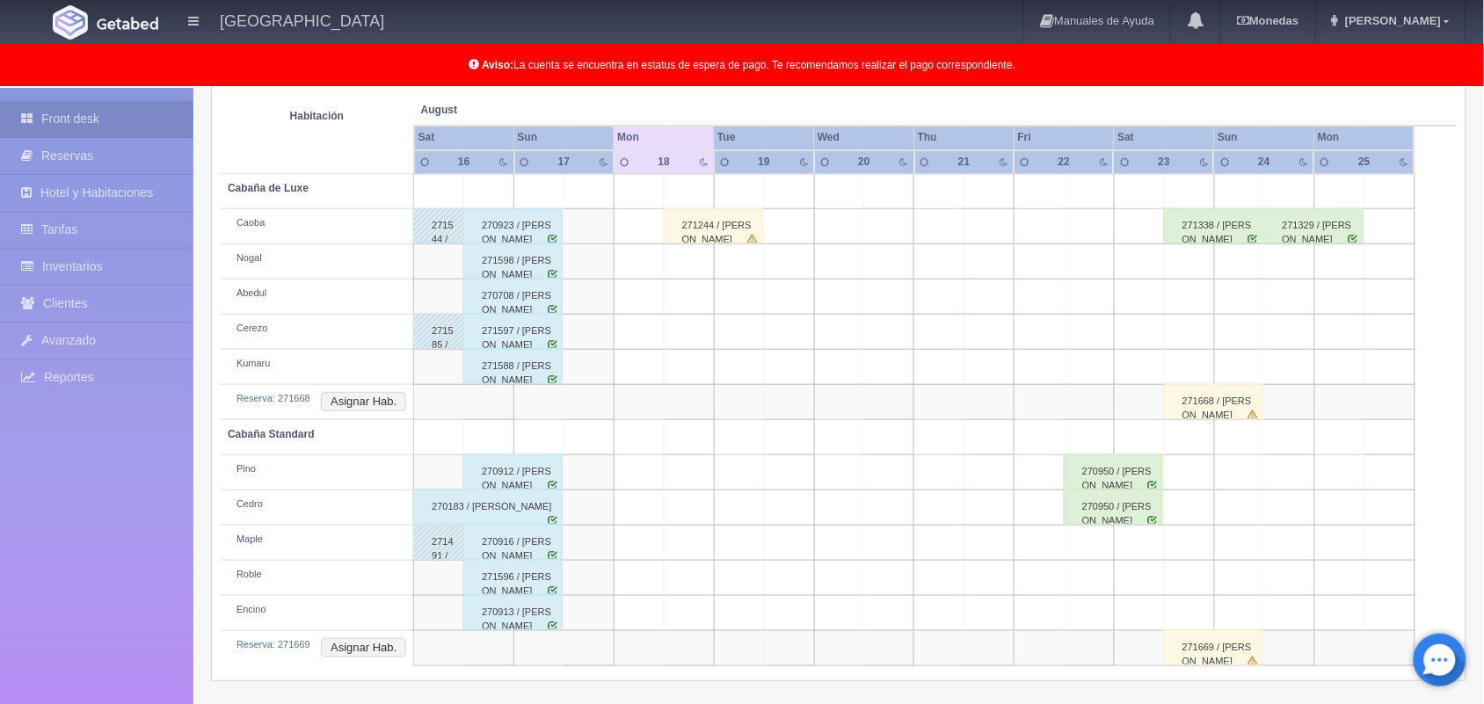
click at [1226, 402] on div "271668 / [PERSON_NAME]" at bounding box center [1213, 401] width 99 height 35
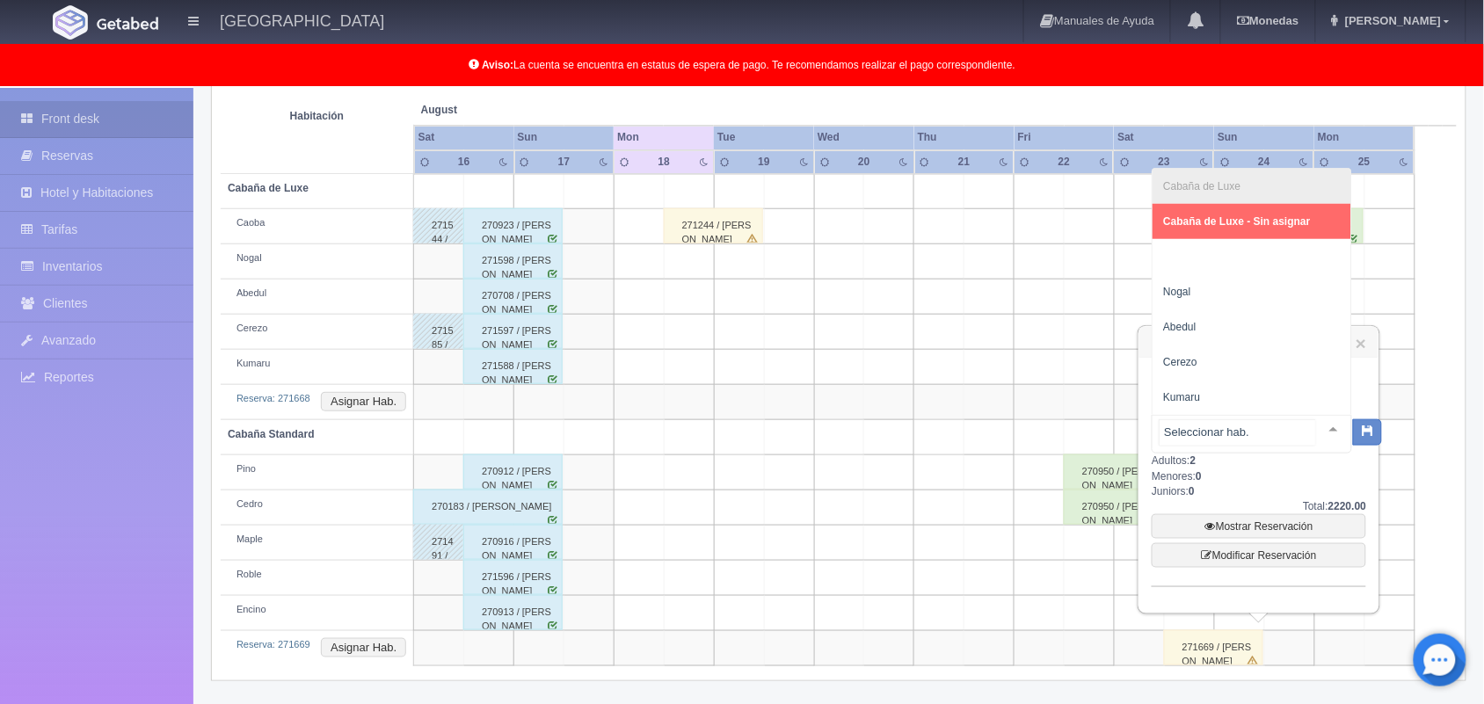
click at [1319, 426] on div at bounding box center [1333, 429] width 35 height 26
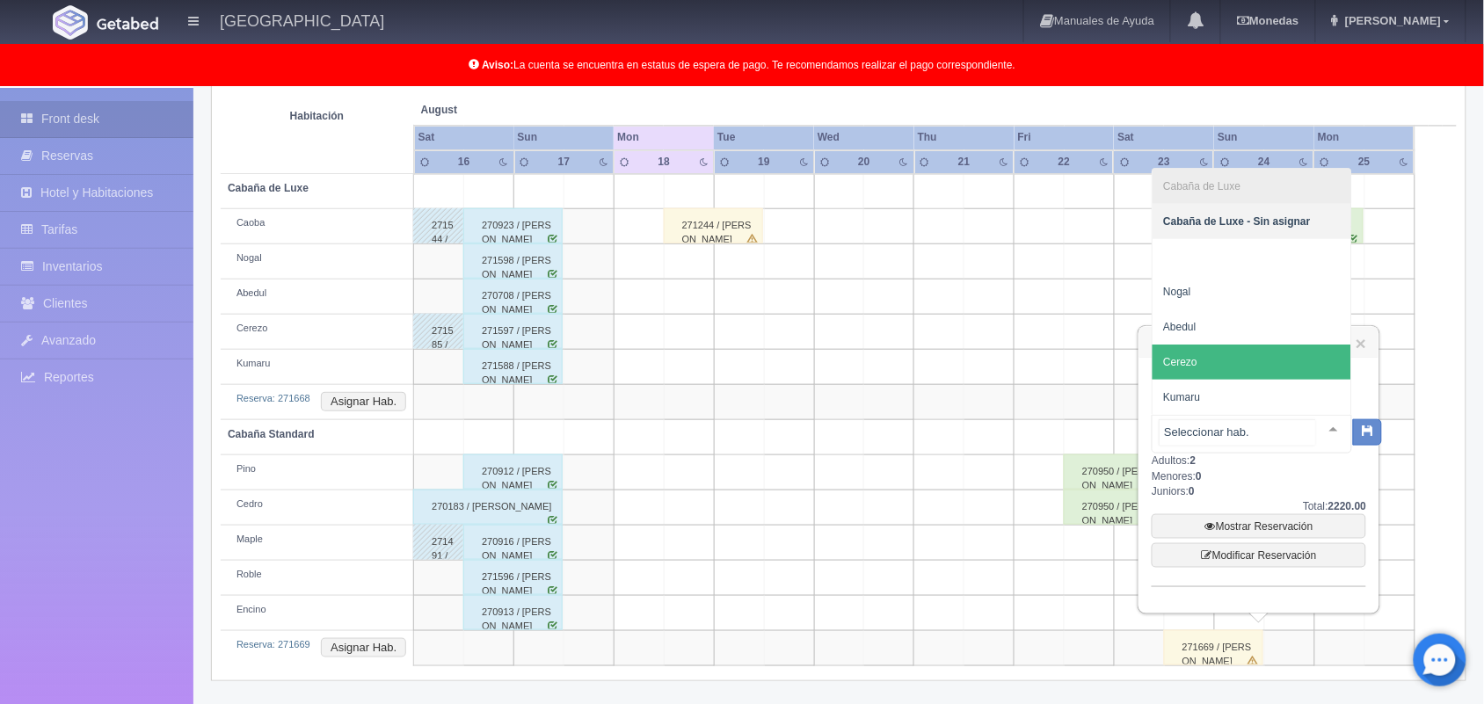
click at [1246, 361] on span "Cerezo" at bounding box center [1252, 362] width 199 height 35
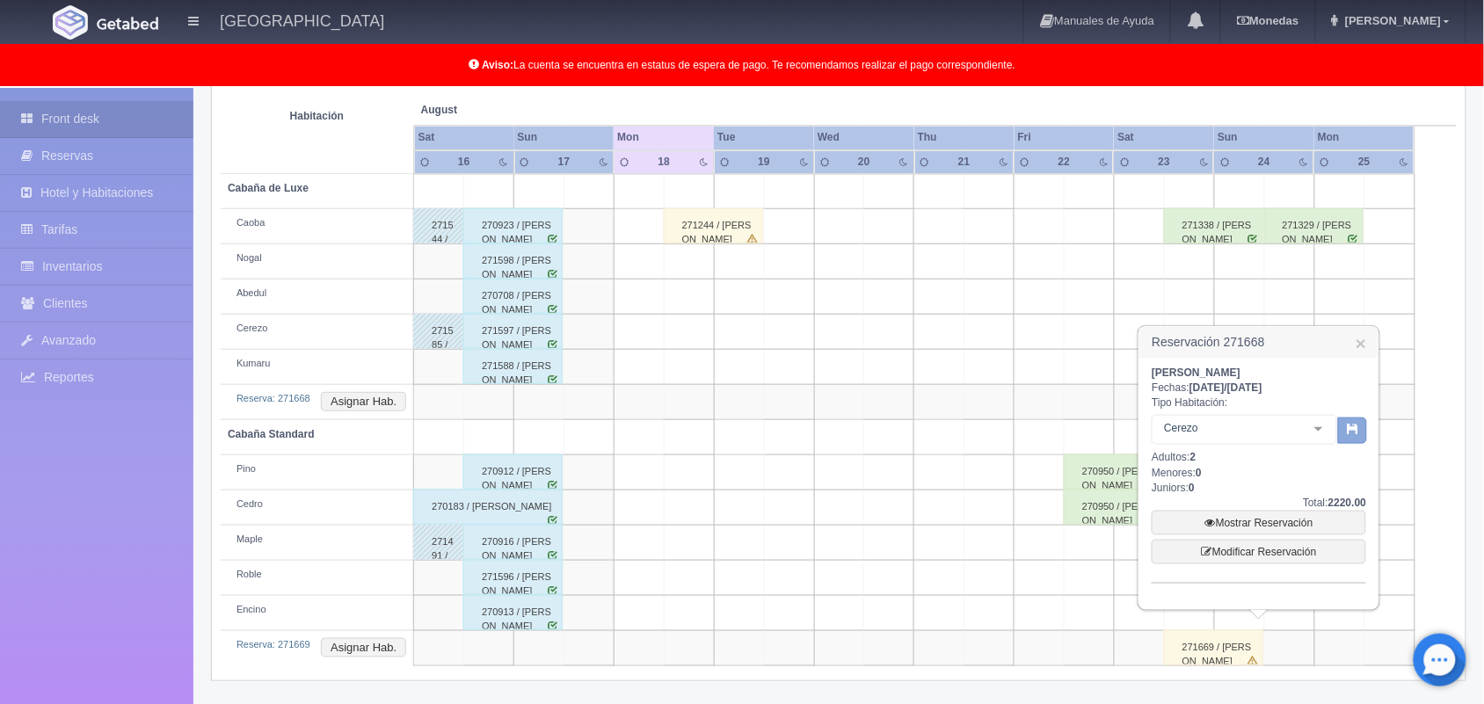
click at [1349, 420] on button "button" at bounding box center [1352, 431] width 29 height 26
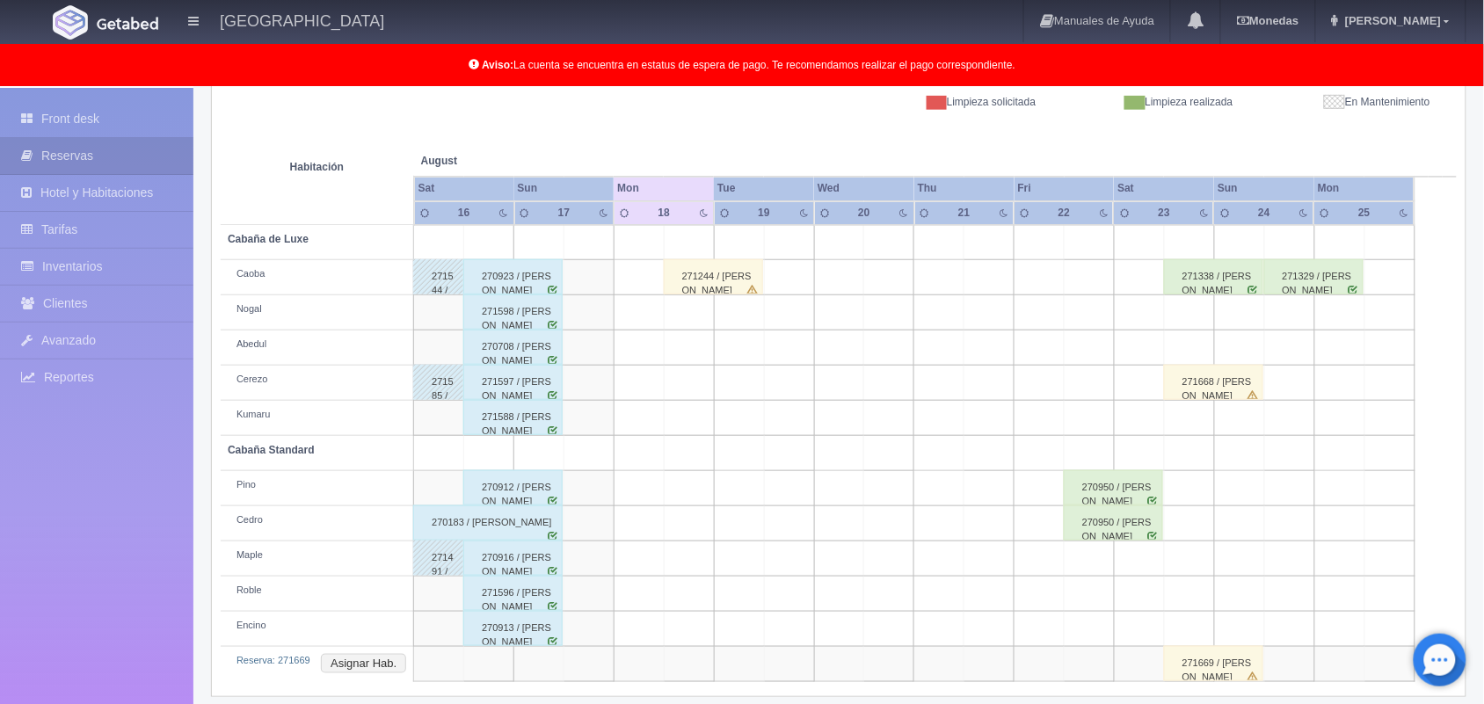
scroll to position [280, 0]
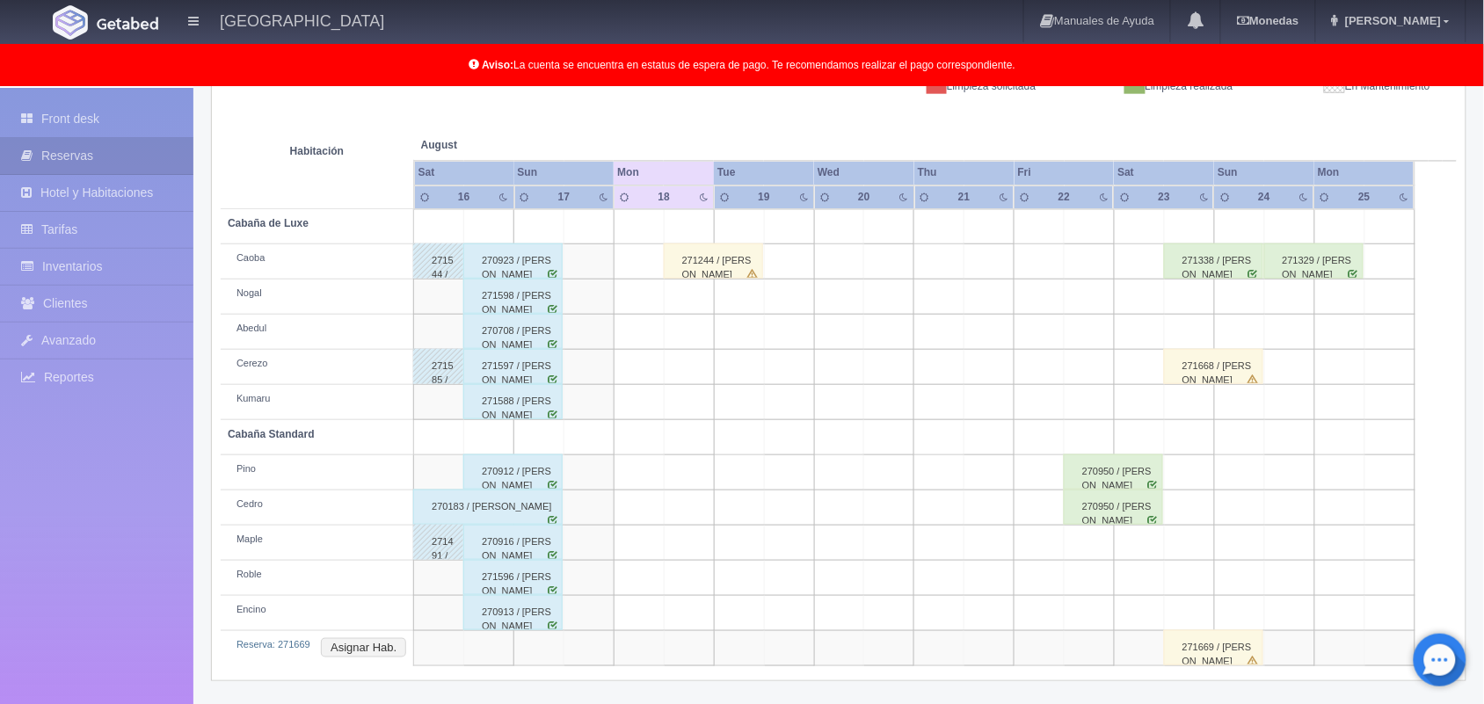
click at [1211, 638] on div "271669 / [PERSON_NAME]" at bounding box center [1213, 647] width 99 height 35
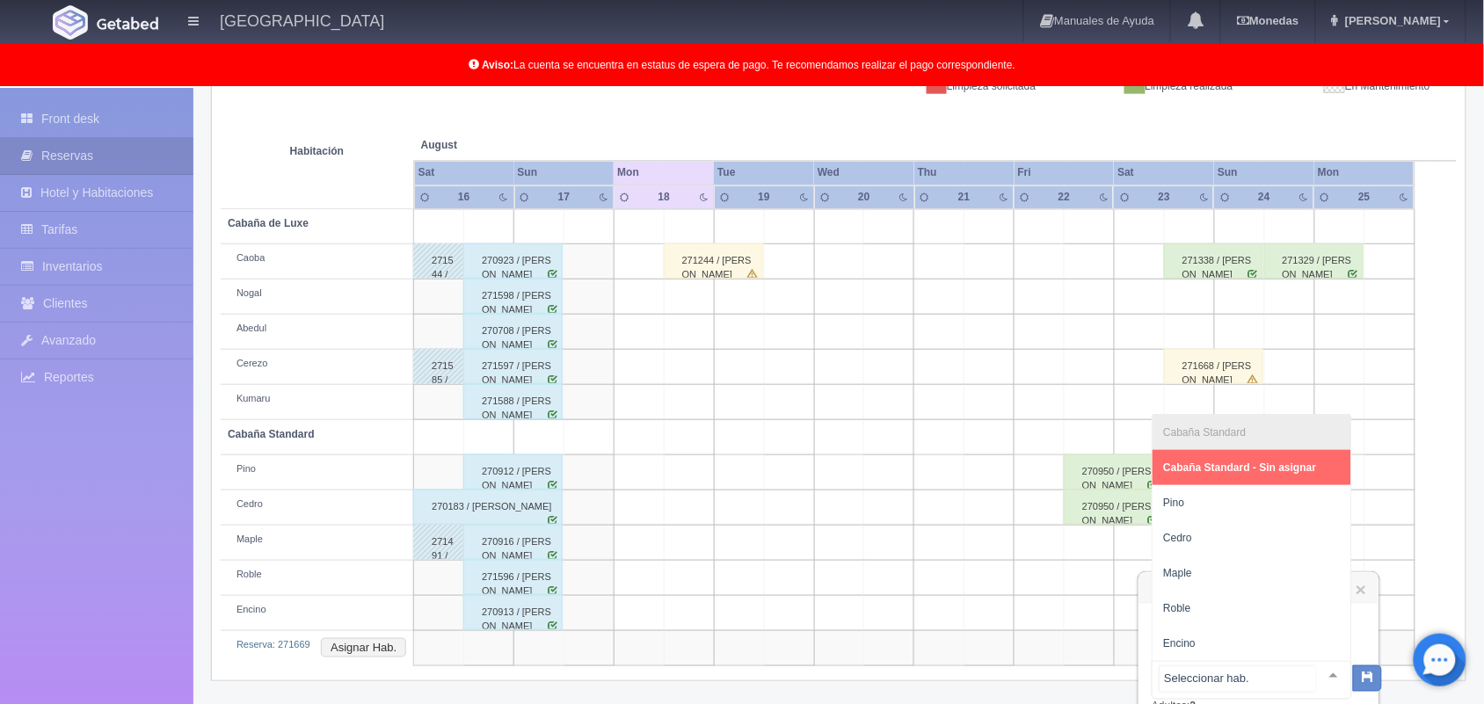
click at [1317, 675] on div at bounding box center [1333, 675] width 35 height 26
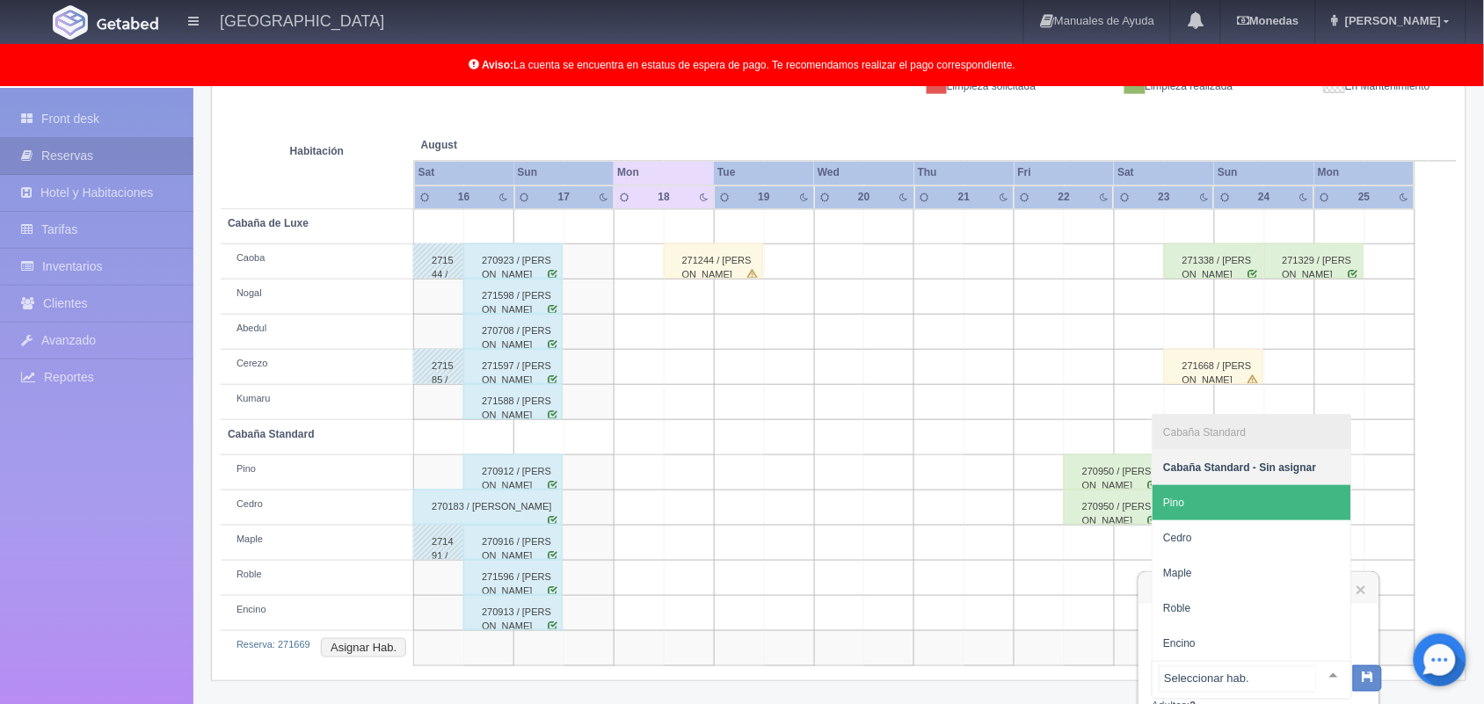
click at [1241, 501] on span "Pino" at bounding box center [1252, 502] width 199 height 35
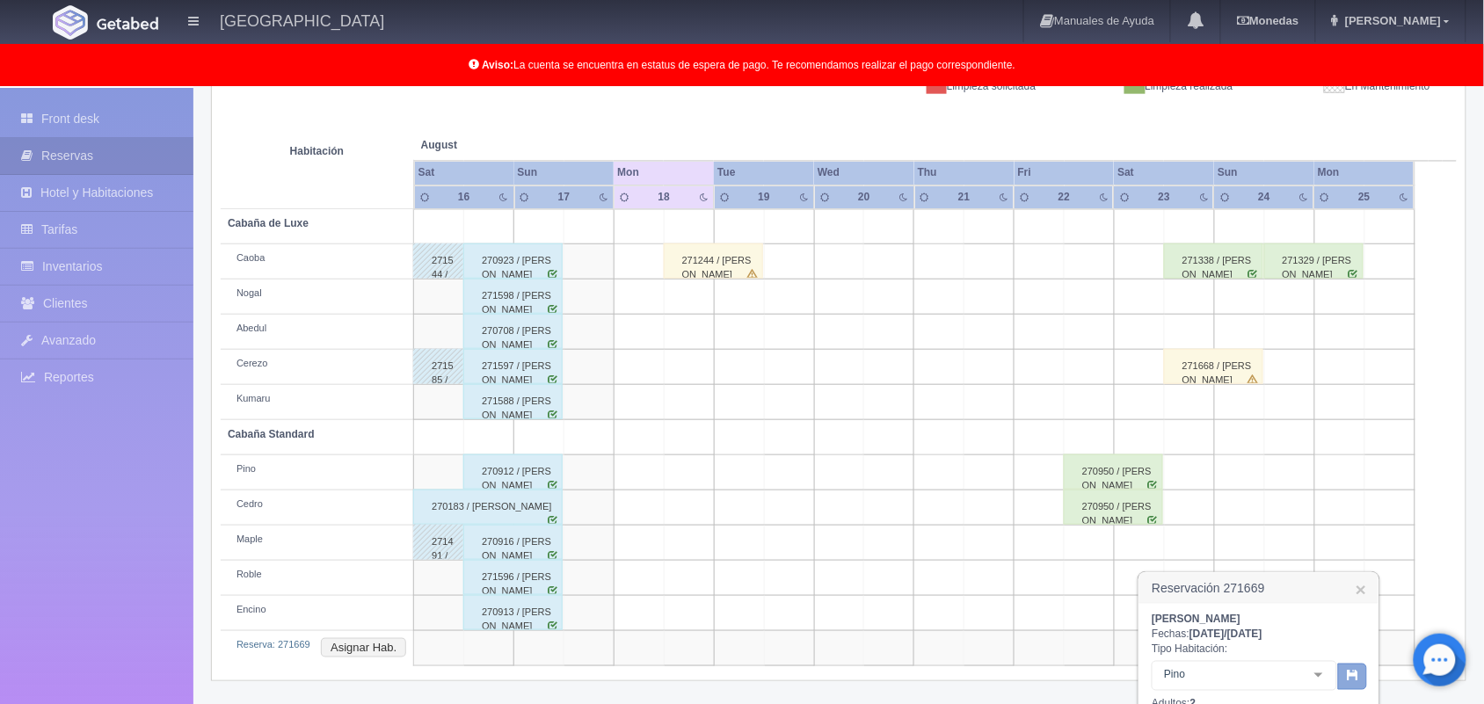
click at [1350, 669] on icon "button" at bounding box center [1352, 674] width 11 height 11
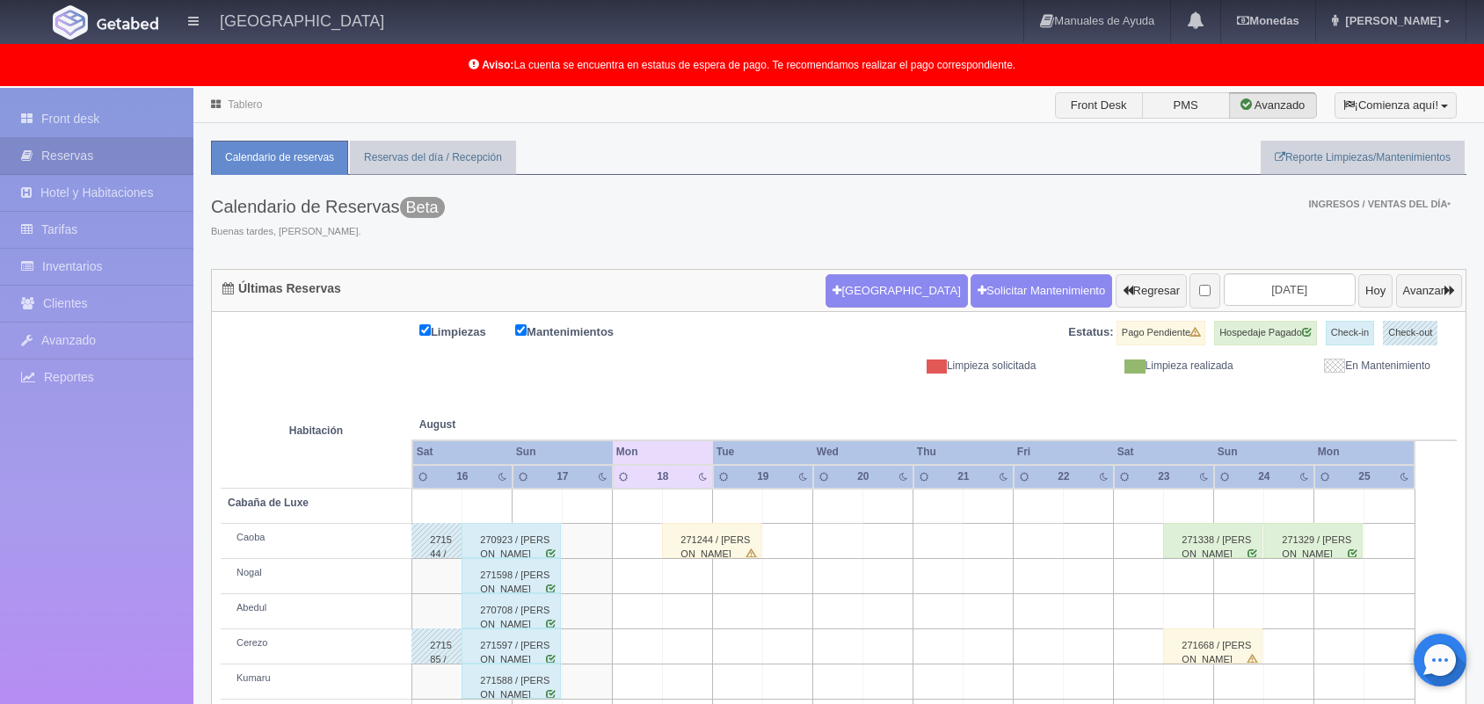
scroll to position [244, 0]
